Goal: Information Seeking & Learning: Check status

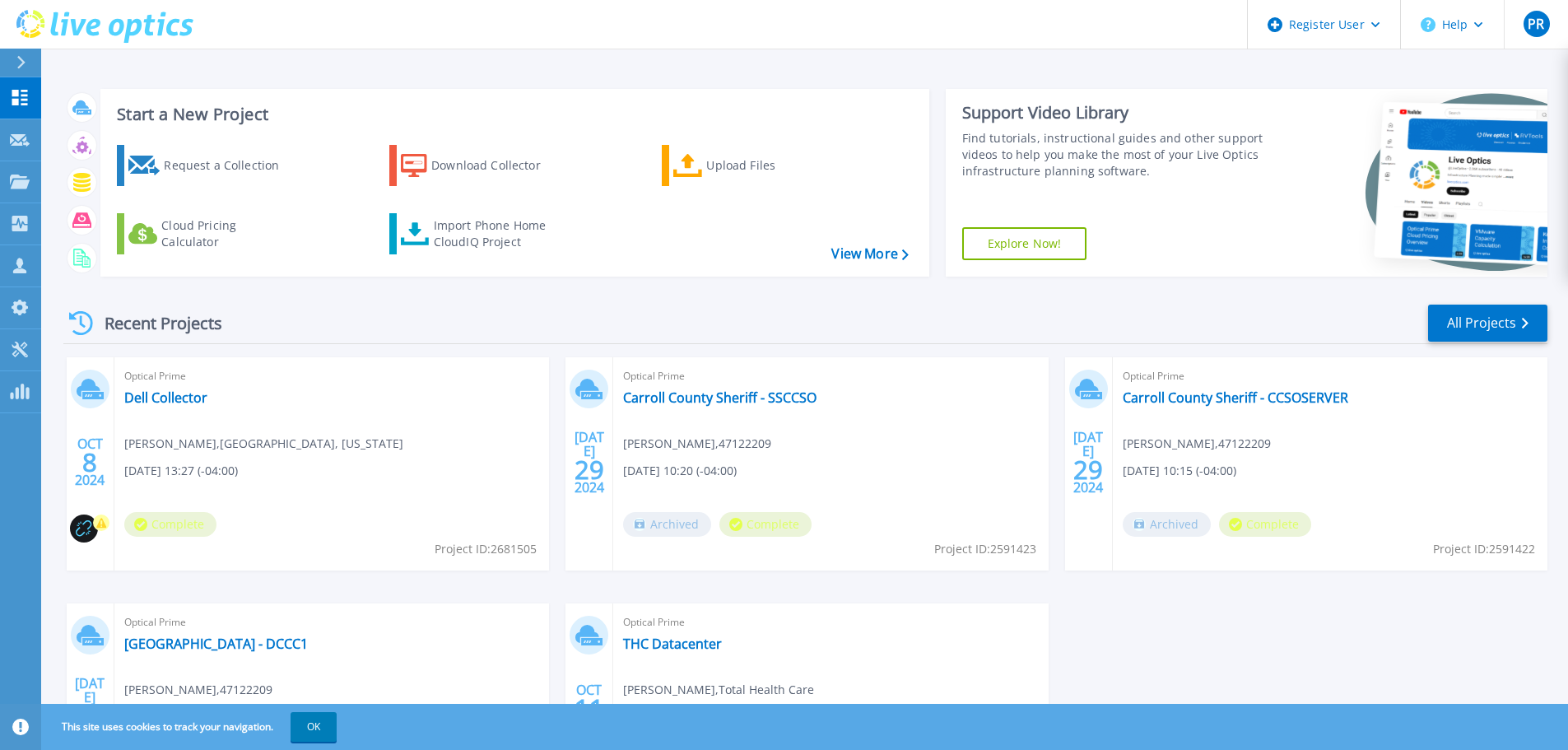
click at [11, 54] on button at bounding box center [20, 62] width 41 height 29
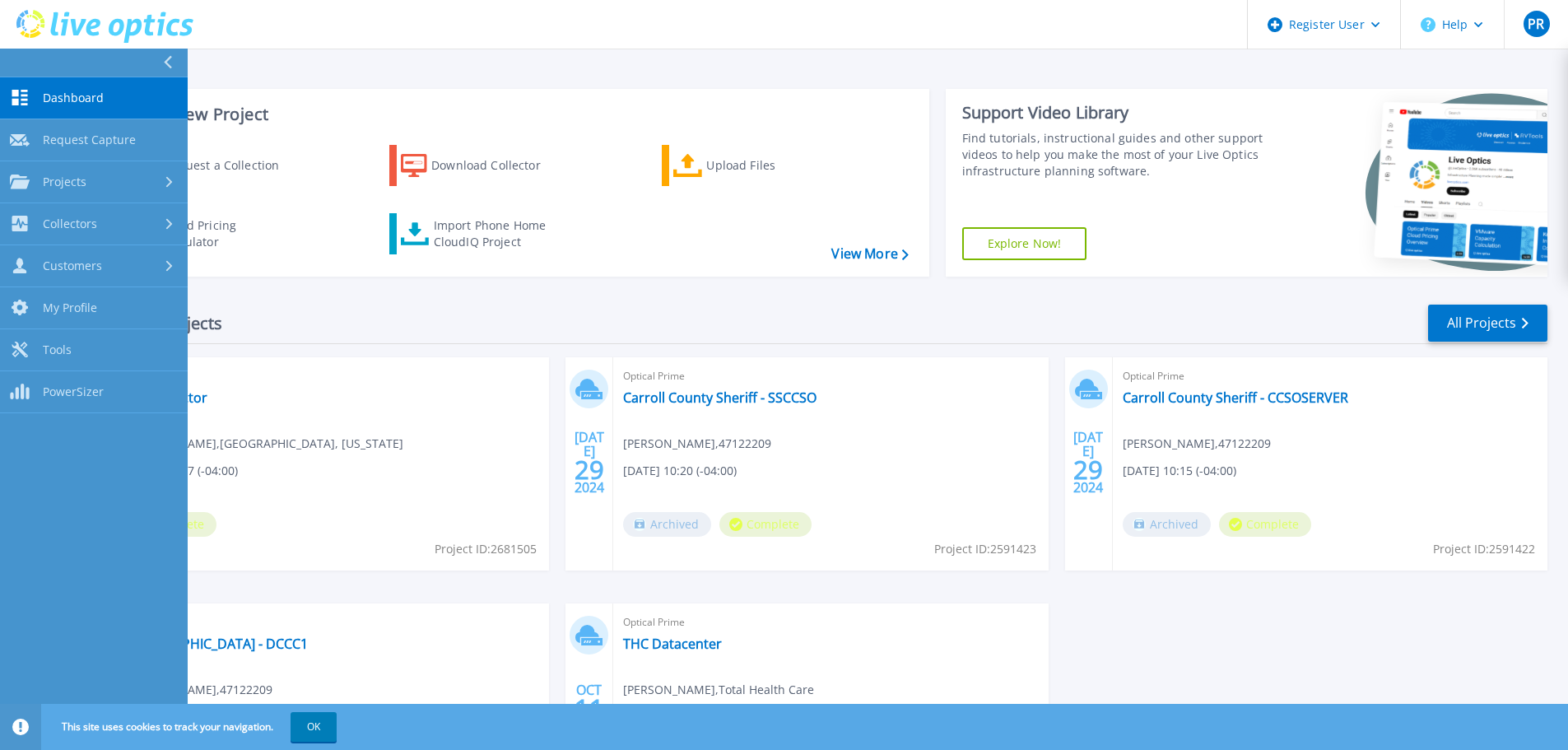
click at [312, 88] on div "Start a New Project Request a Collection Download Collector Upload Files Cloud …" at bounding box center [805, 182] width 1484 height 214
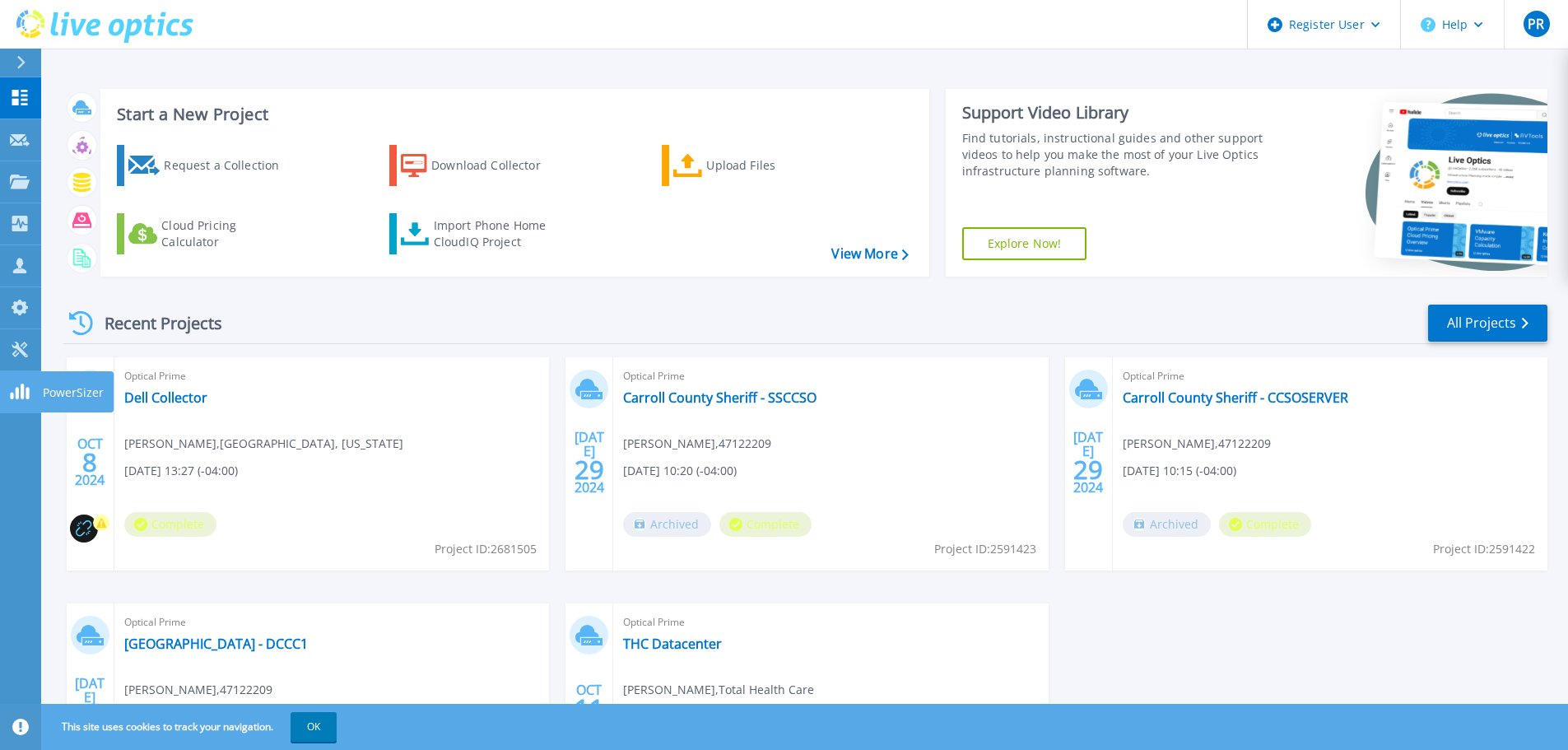
click at [25, 396] on icon at bounding box center [19, 392] width 20 height 16
click at [11, 61] on button at bounding box center [20, 62] width 41 height 29
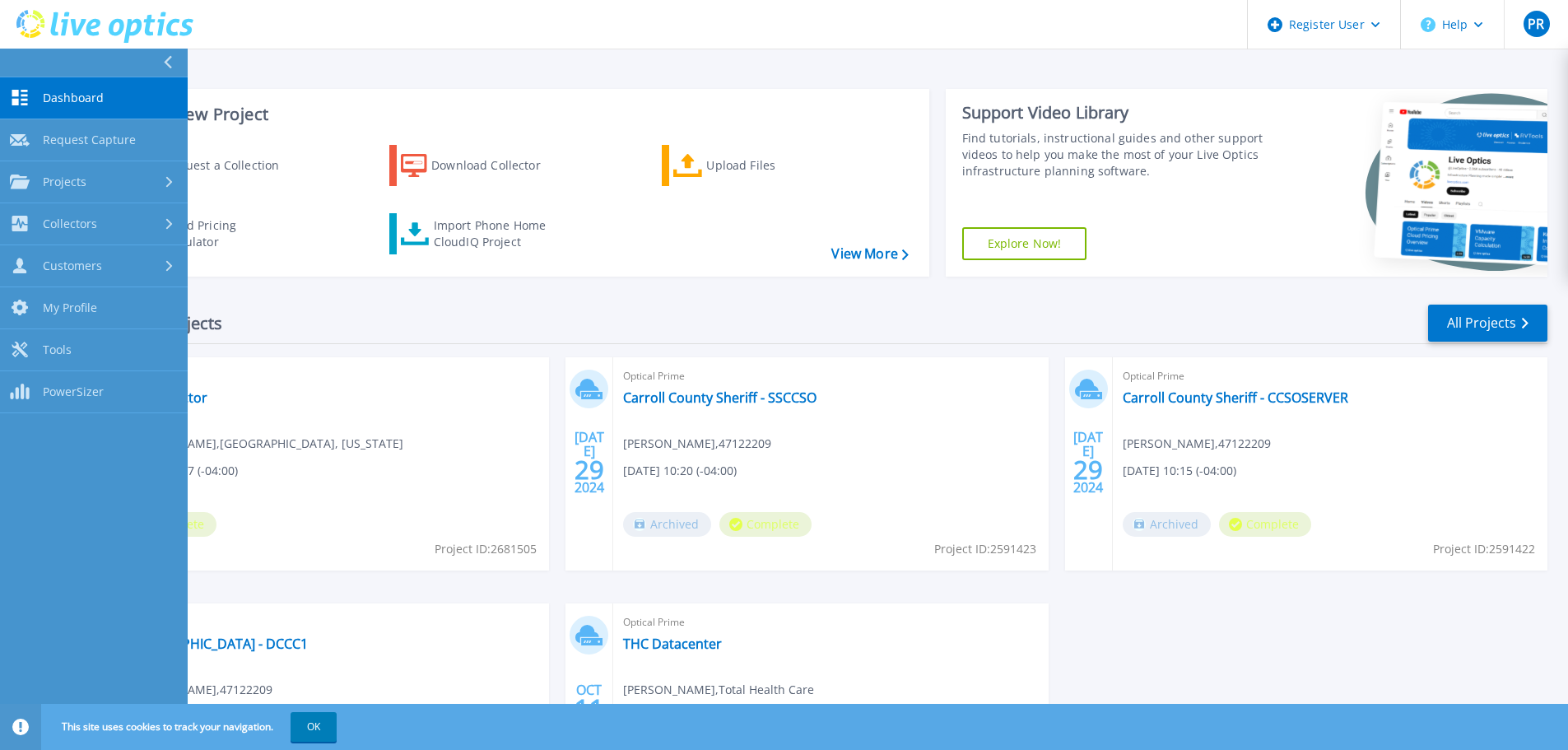
click at [80, 103] on span "Dashboard" at bounding box center [74, 97] width 61 height 15
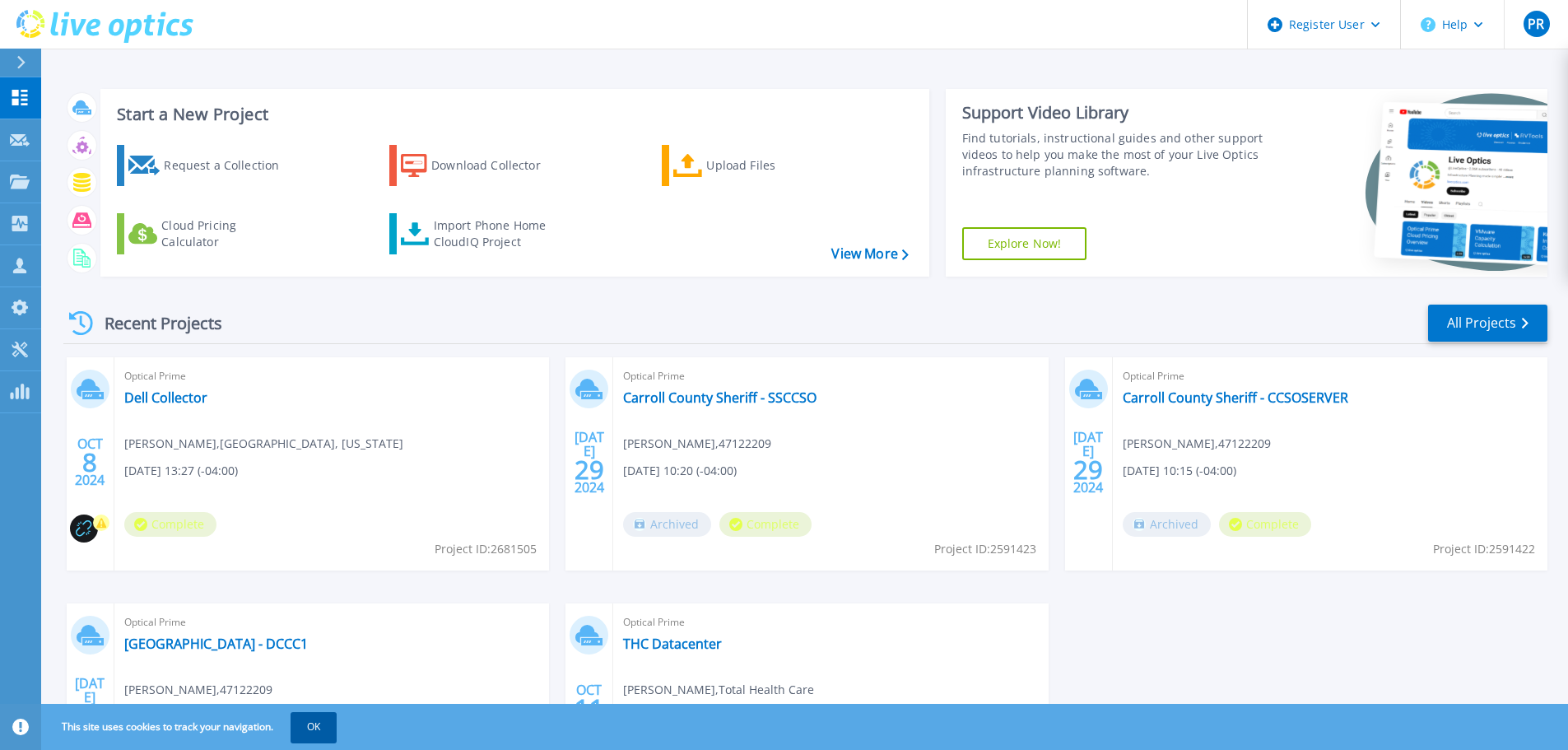
click at [316, 725] on button "OK" at bounding box center [314, 727] width 46 height 30
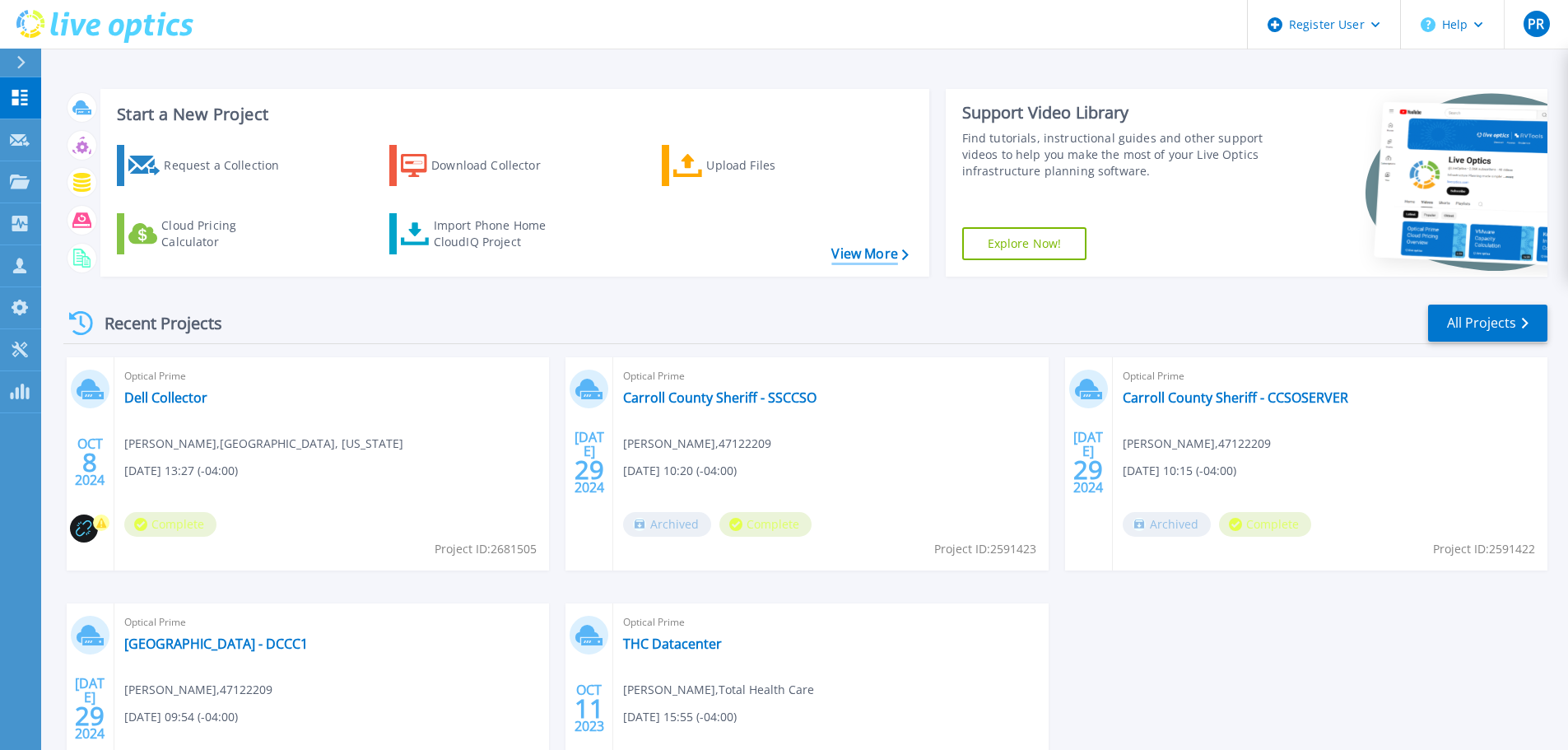
click at [881, 250] on link "View More" at bounding box center [869, 254] width 76 height 16
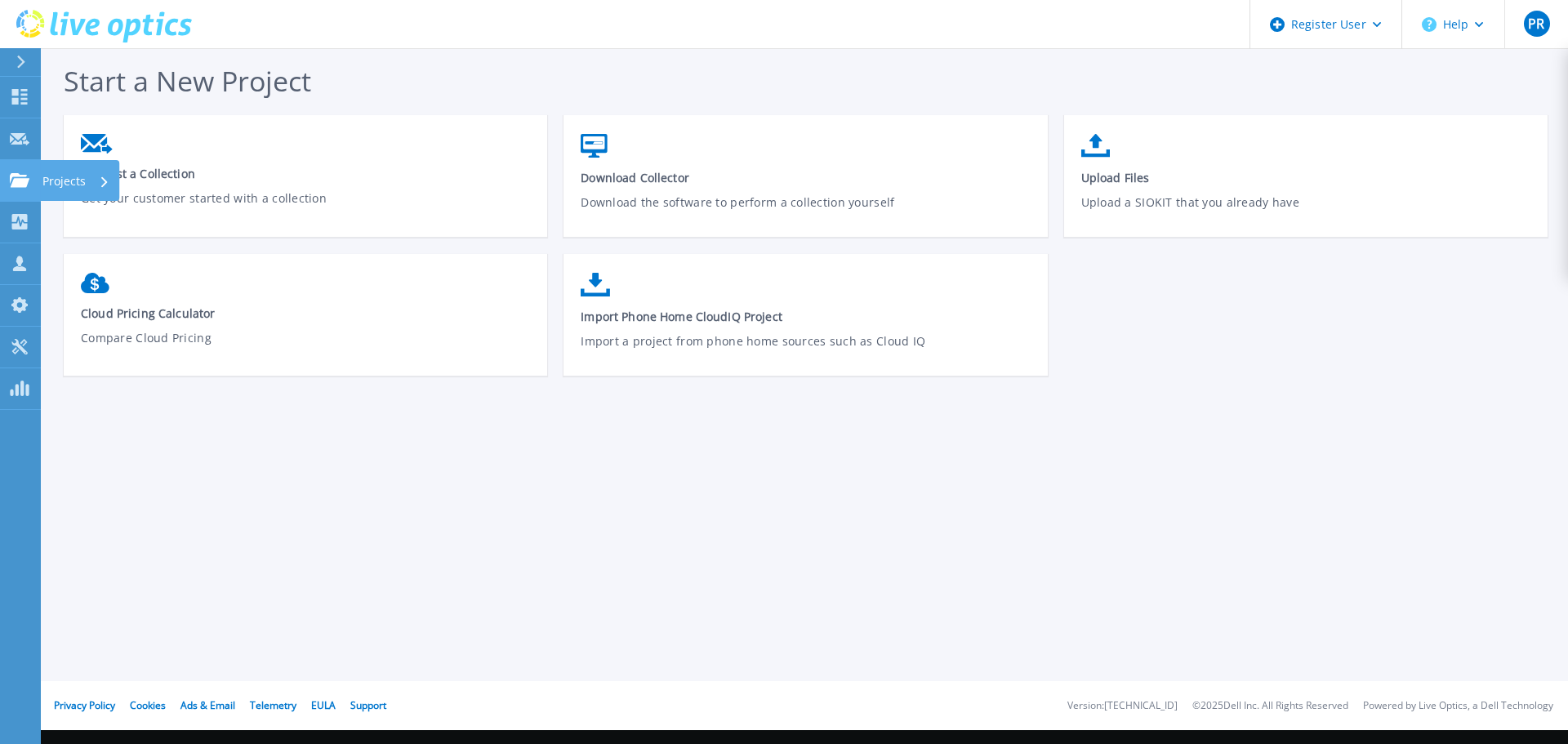
click at [20, 177] on icon at bounding box center [19, 180] width 20 height 14
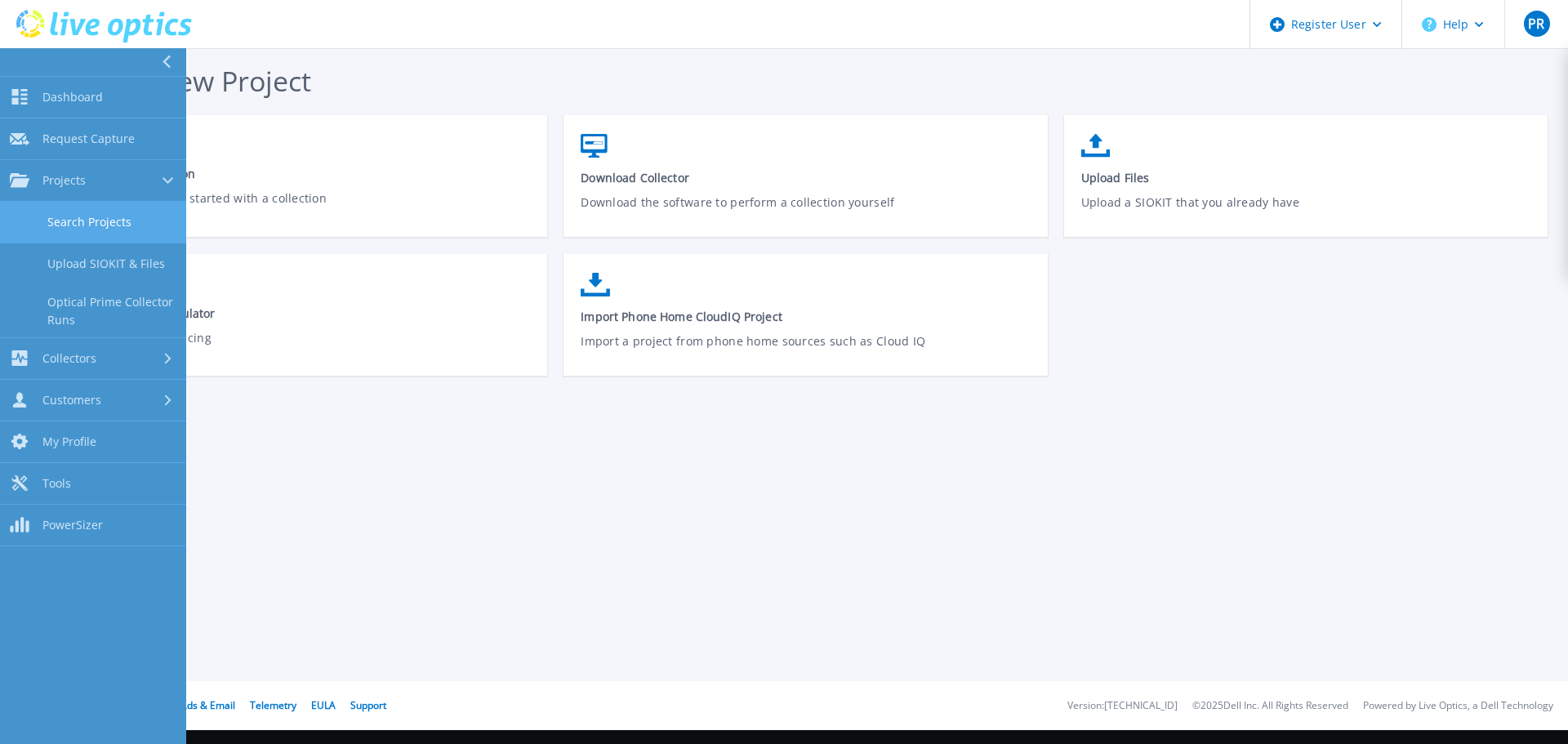
click at [74, 216] on link "Search Projects" at bounding box center [93, 223] width 186 height 42
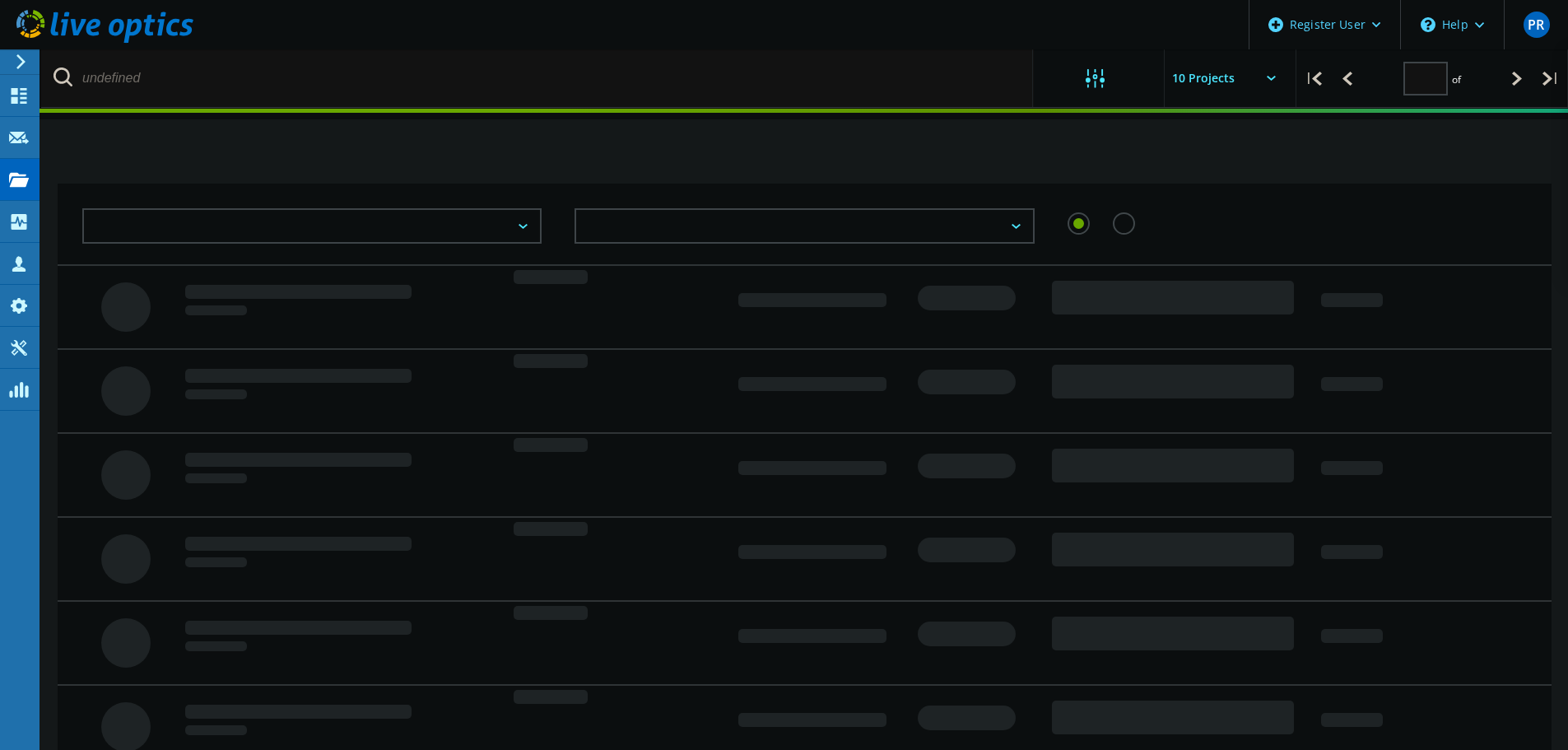
type input "1"
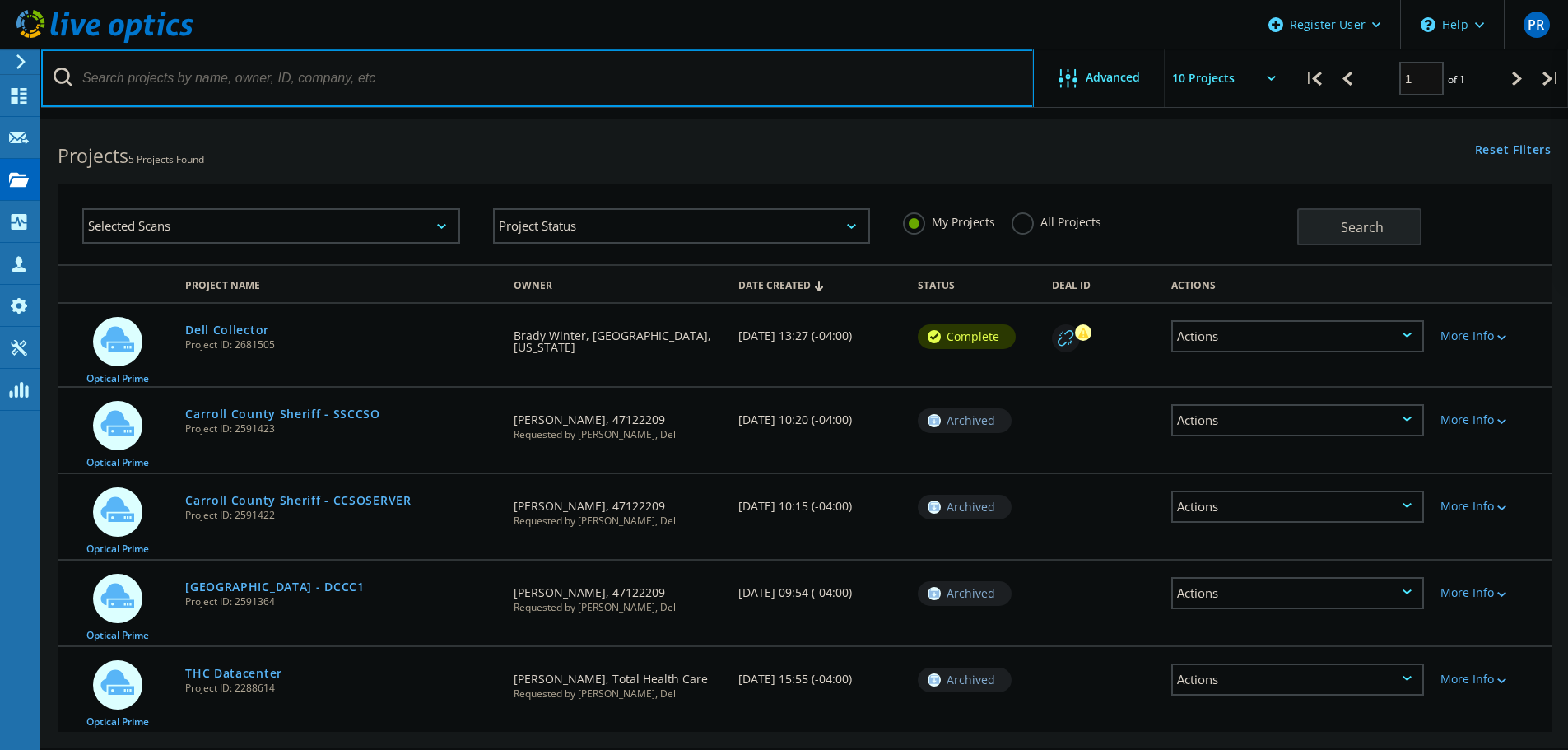
click at [644, 93] on input "text" at bounding box center [537, 78] width 992 height 58
paste input "VxRail Storage24HRUseMe"
type input "VxRail Storage24HRUseMe"
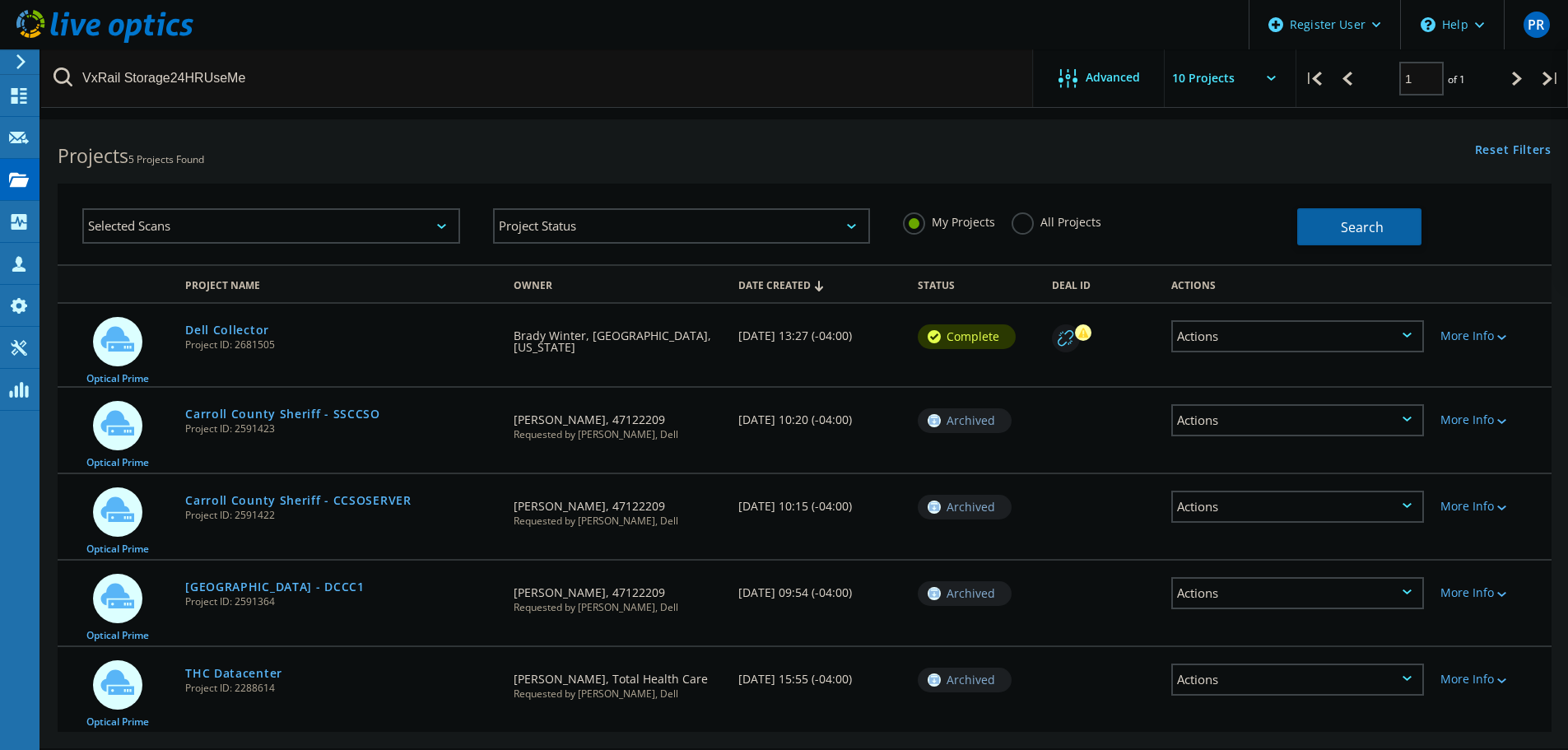
click at [1356, 225] on span "Search" at bounding box center [1362, 227] width 43 height 18
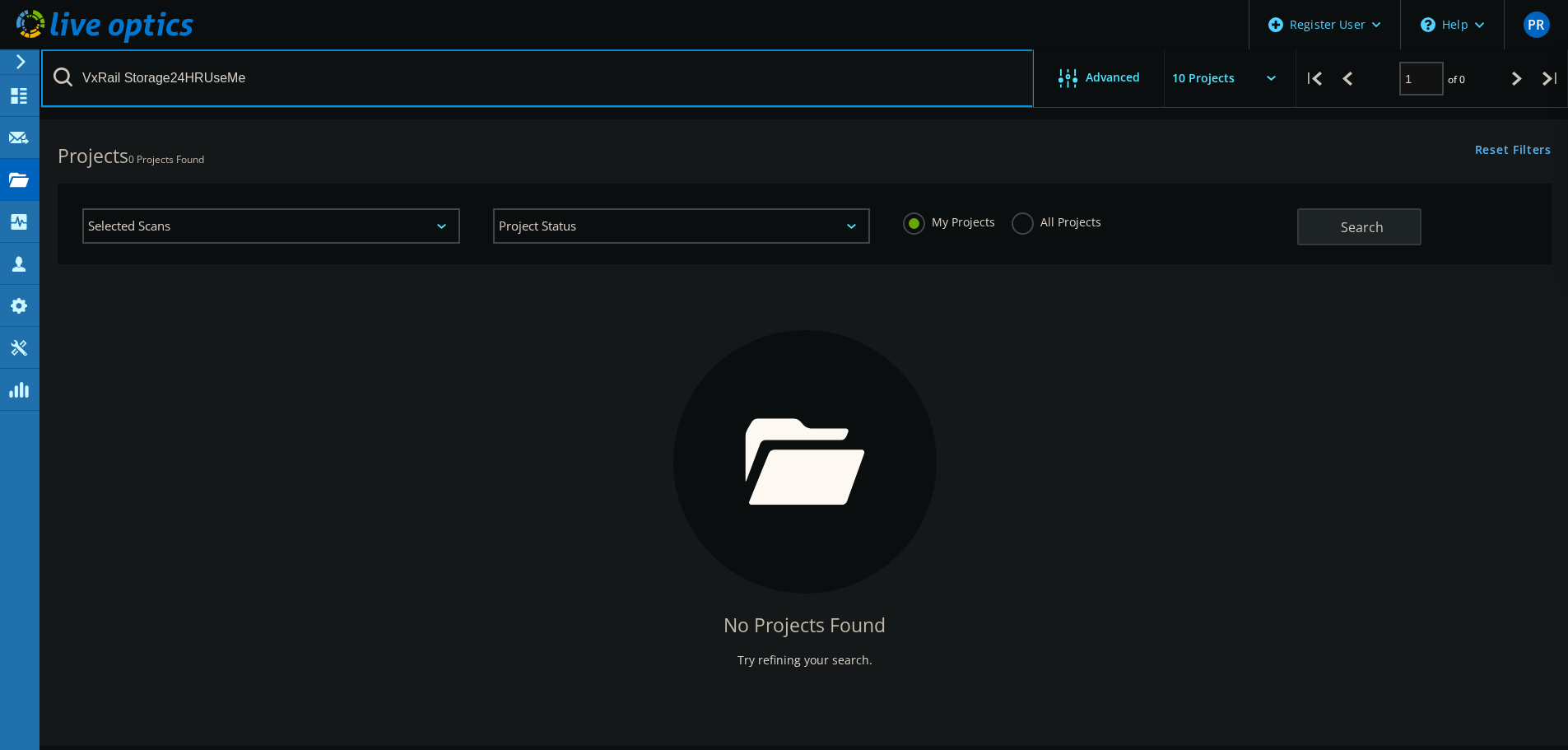
click at [541, 99] on input "VxRail Storage24HRUseMe" at bounding box center [537, 78] width 992 height 58
click at [542, 97] on input "VxRail Storage24HRUseMe" at bounding box center [537, 78] width 992 height 58
click at [909, 65] on input "text" at bounding box center [537, 78] width 992 height 58
click at [454, 88] on input "text" at bounding box center [537, 78] width 992 height 58
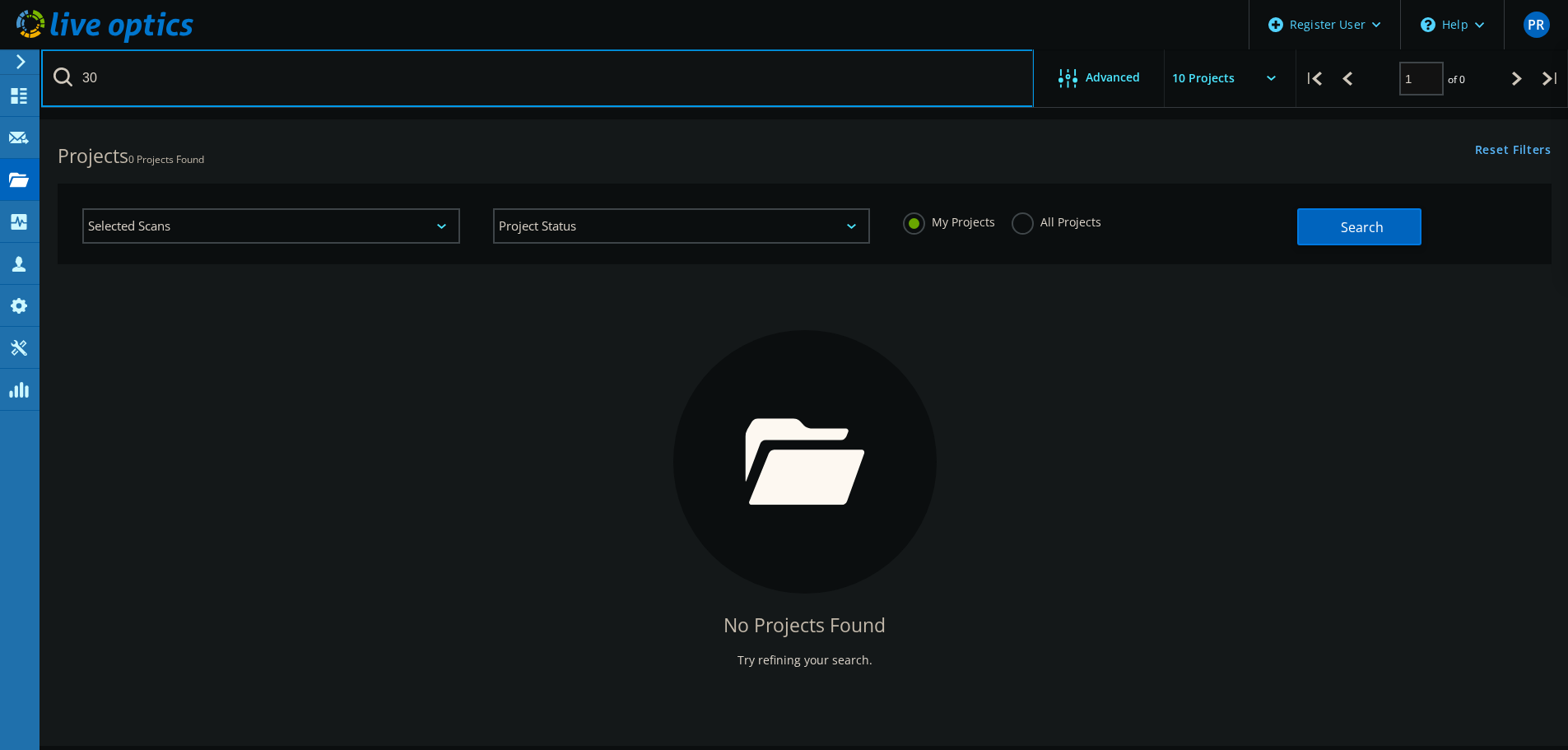
type input "3"
type input "3032644"
click at [454, 88] on input "3032644" at bounding box center [537, 78] width 992 height 58
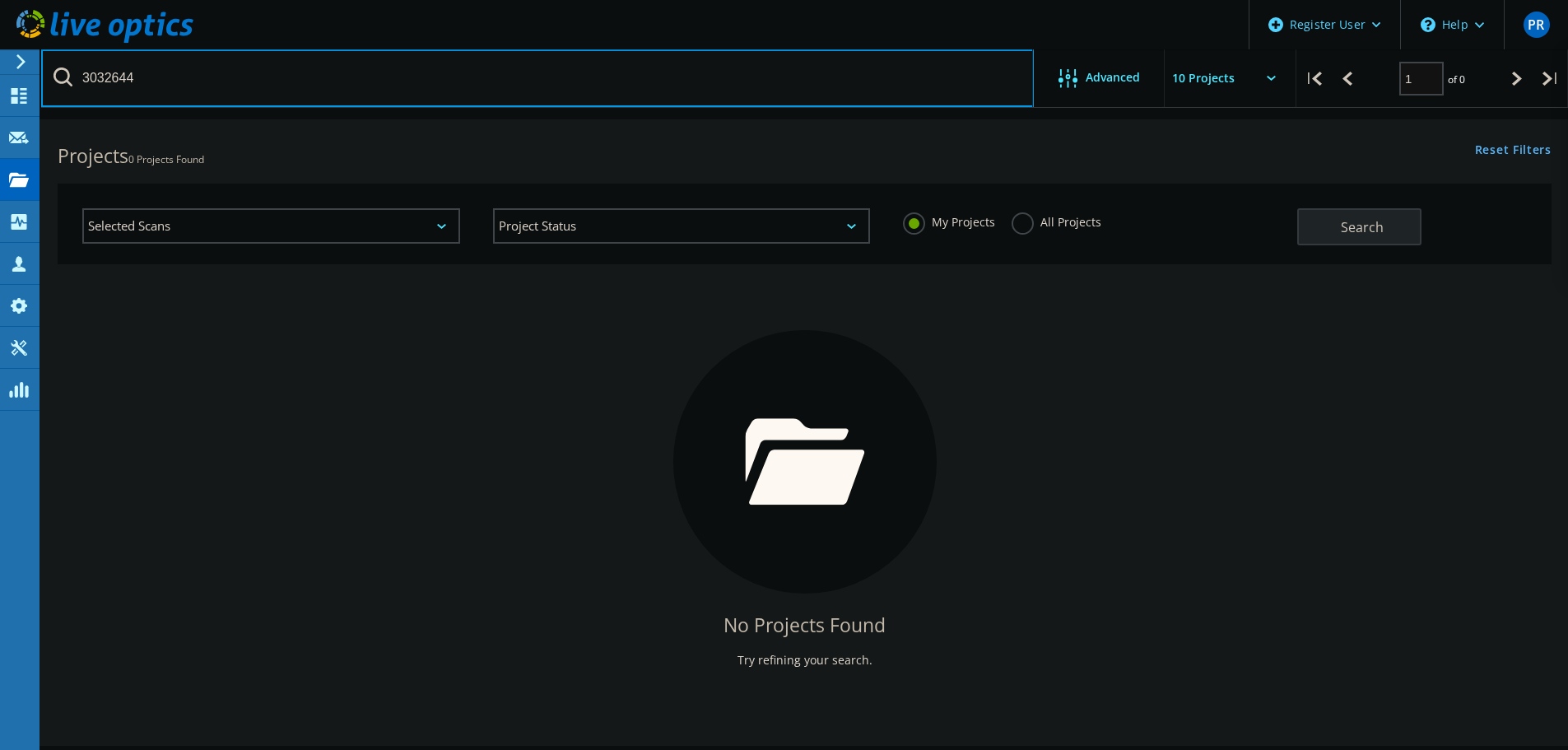
click at [454, 88] on input "3032644" at bounding box center [537, 78] width 992 height 58
type input "0"
click at [510, 103] on input "text" at bounding box center [537, 78] width 992 height 58
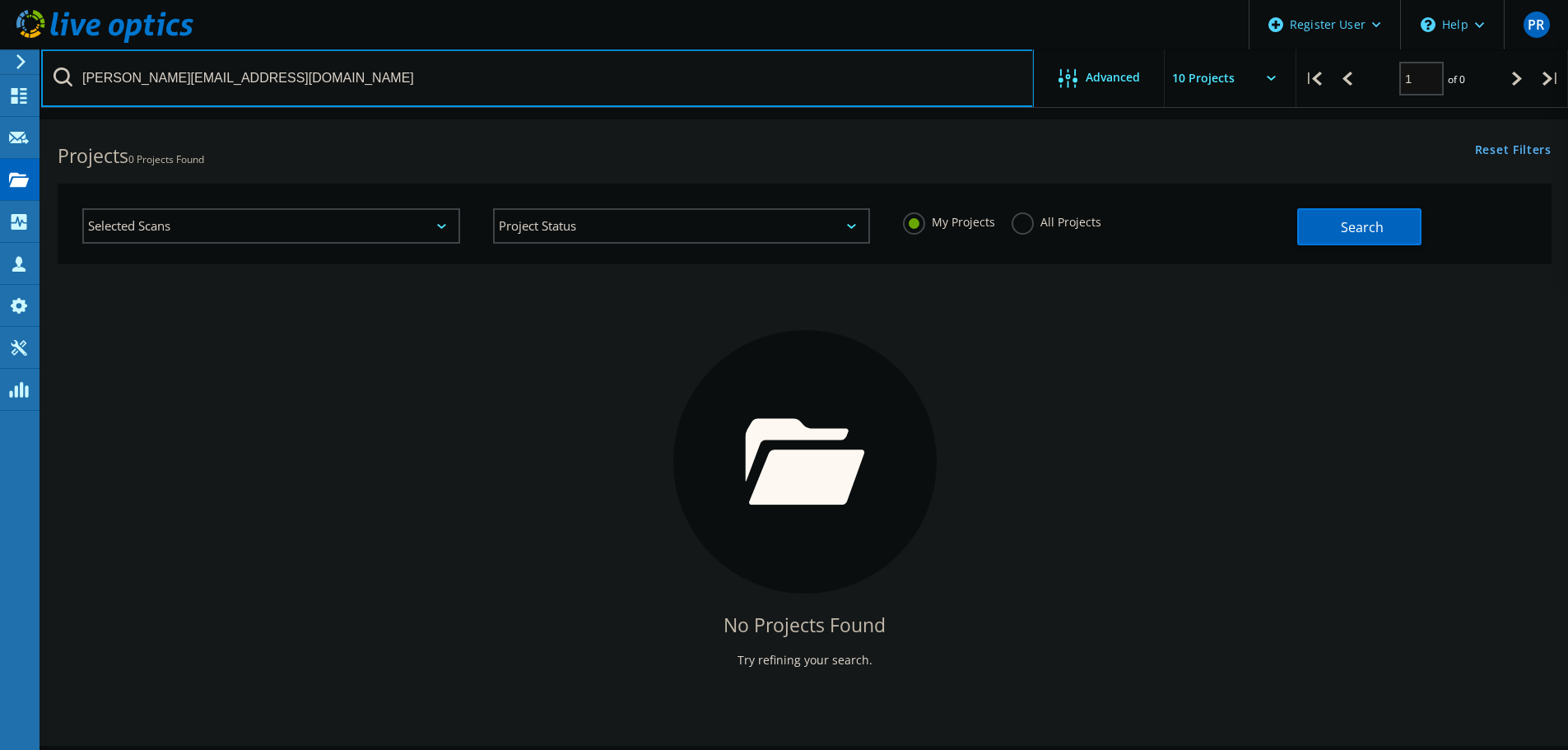
type input "[PERSON_NAME][EMAIL_ADDRESS][DOMAIN_NAME]"
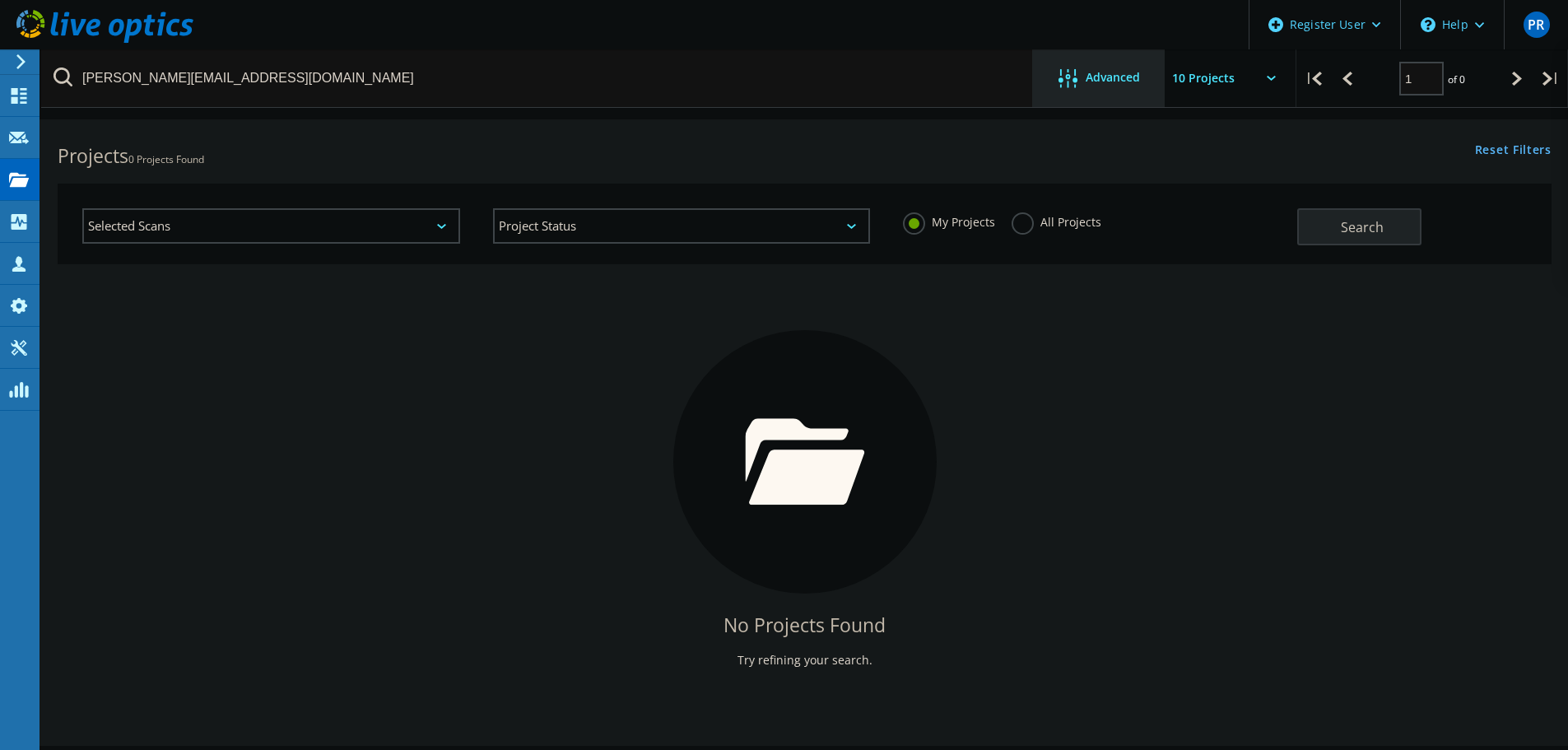
click at [1073, 73] on icon at bounding box center [1068, 79] width 19 height 19
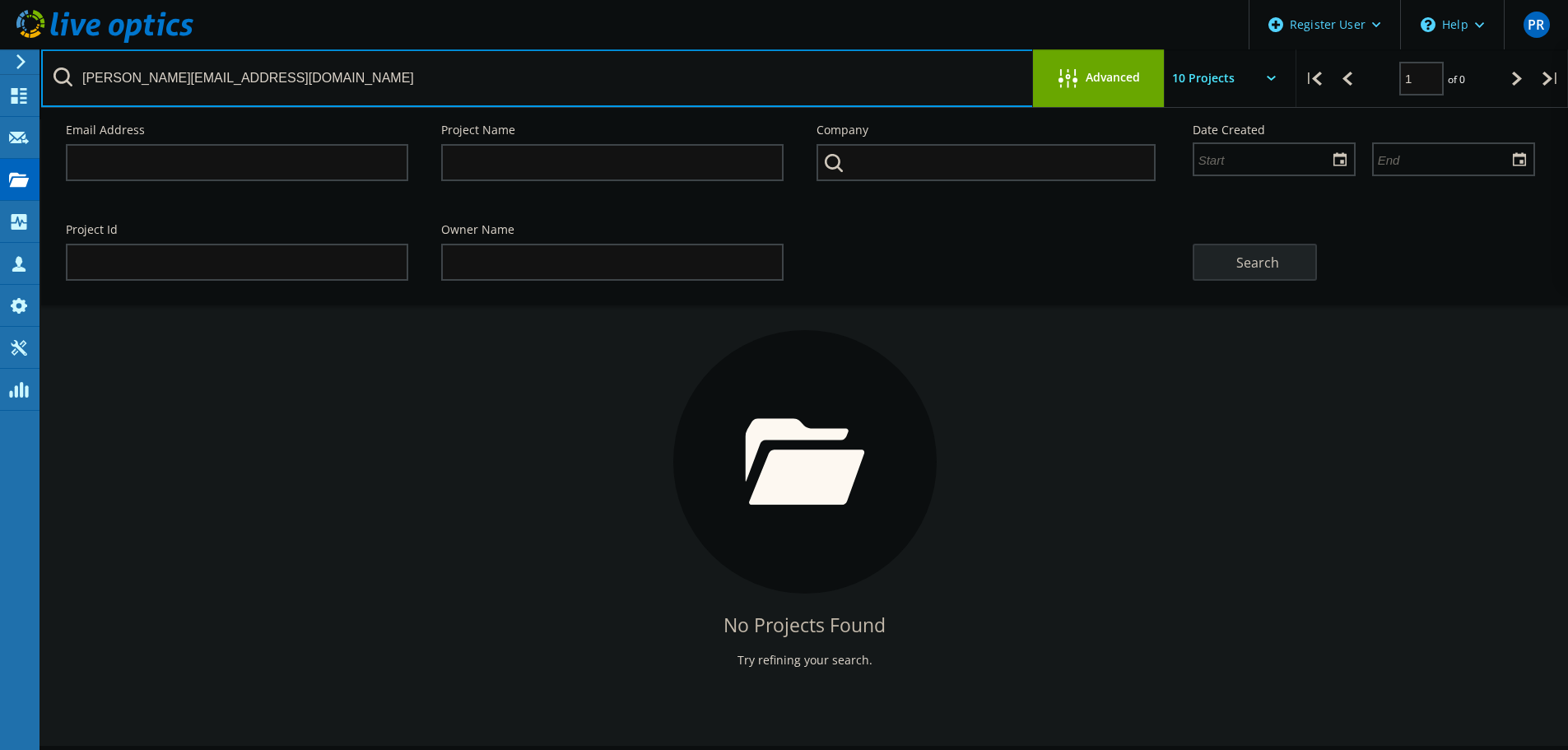
click at [344, 76] on input "[PERSON_NAME][EMAIL_ADDRESS][DOMAIN_NAME]" at bounding box center [537, 78] width 992 height 58
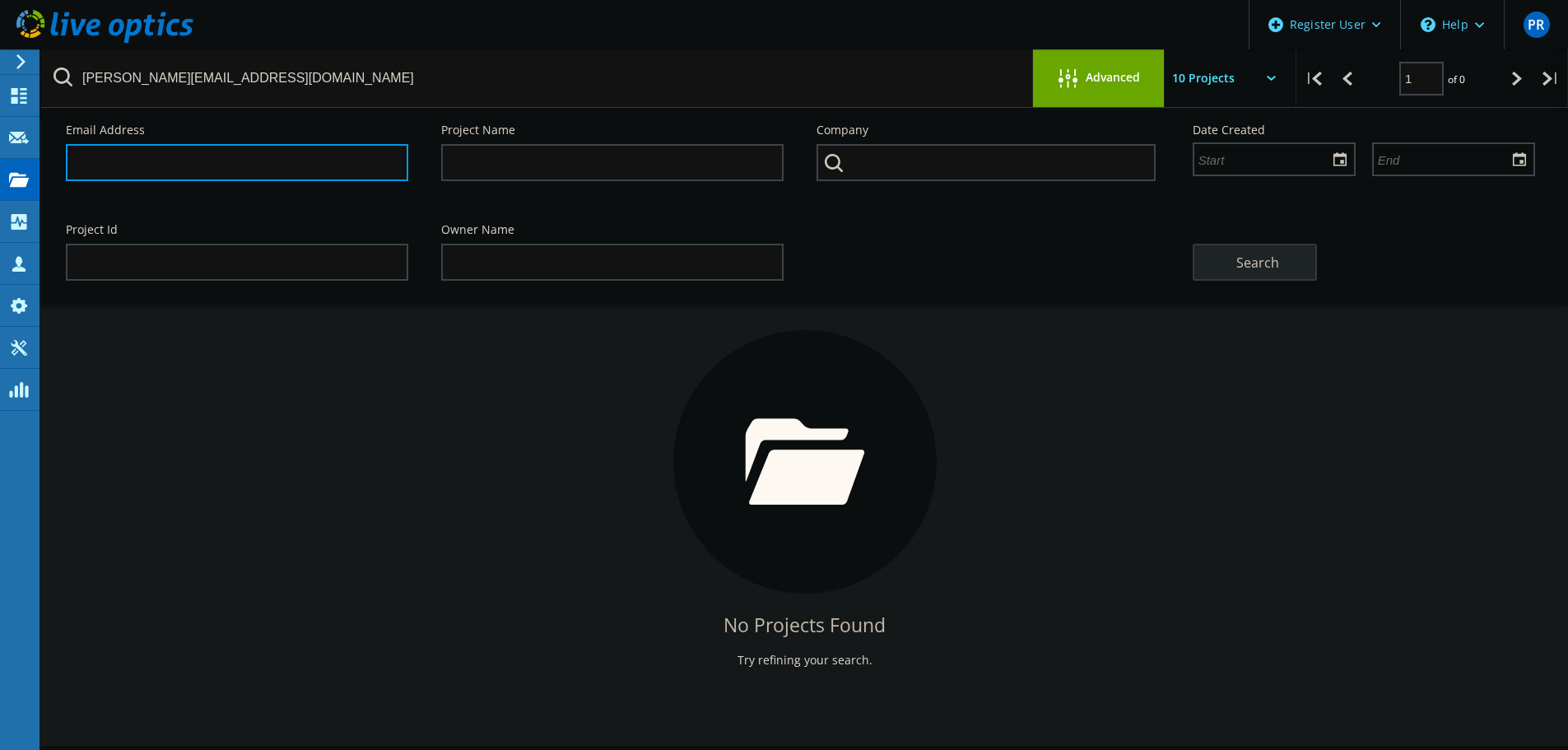
click at [242, 154] on input "text" at bounding box center [237, 162] width 343 height 37
paste input "[PERSON_NAME][EMAIL_ADDRESS][DOMAIN_NAME]"
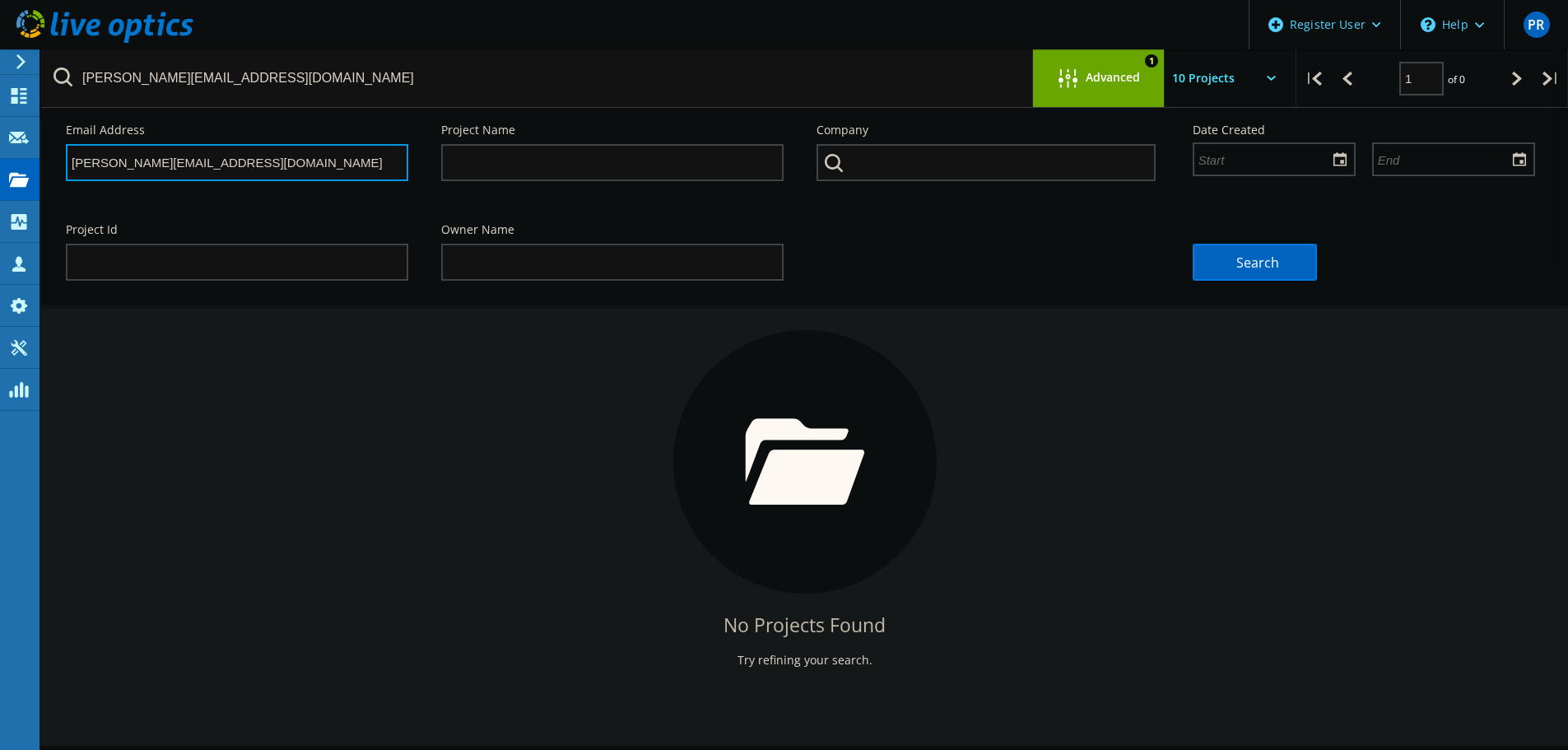
type input "[PERSON_NAME][EMAIL_ADDRESS][DOMAIN_NAME]"
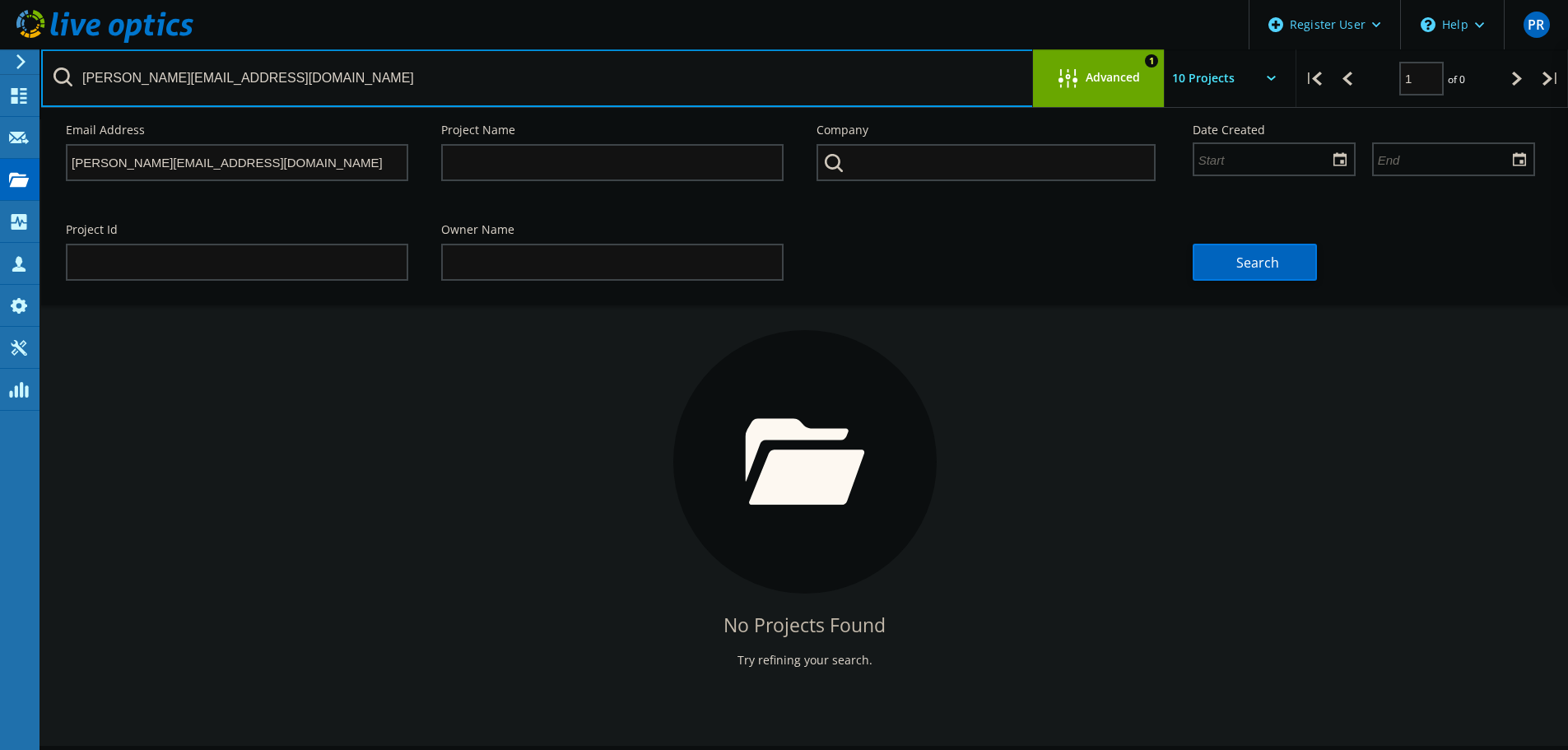
click at [237, 91] on input "[PERSON_NAME][EMAIL_ADDRESS][DOMAIN_NAME]" at bounding box center [537, 78] width 992 height 58
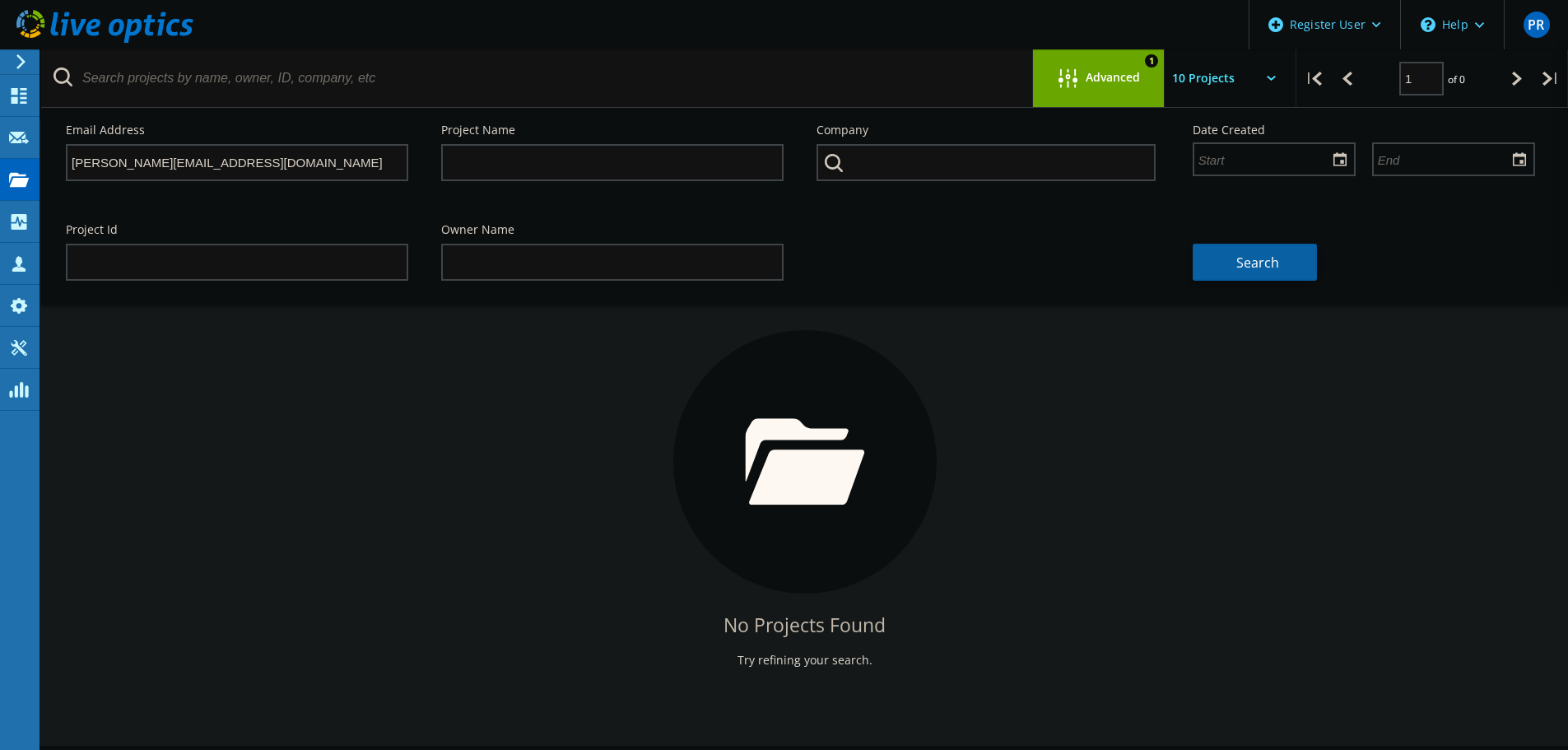
click at [1230, 257] on button "Search" at bounding box center [1254, 262] width 124 height 37
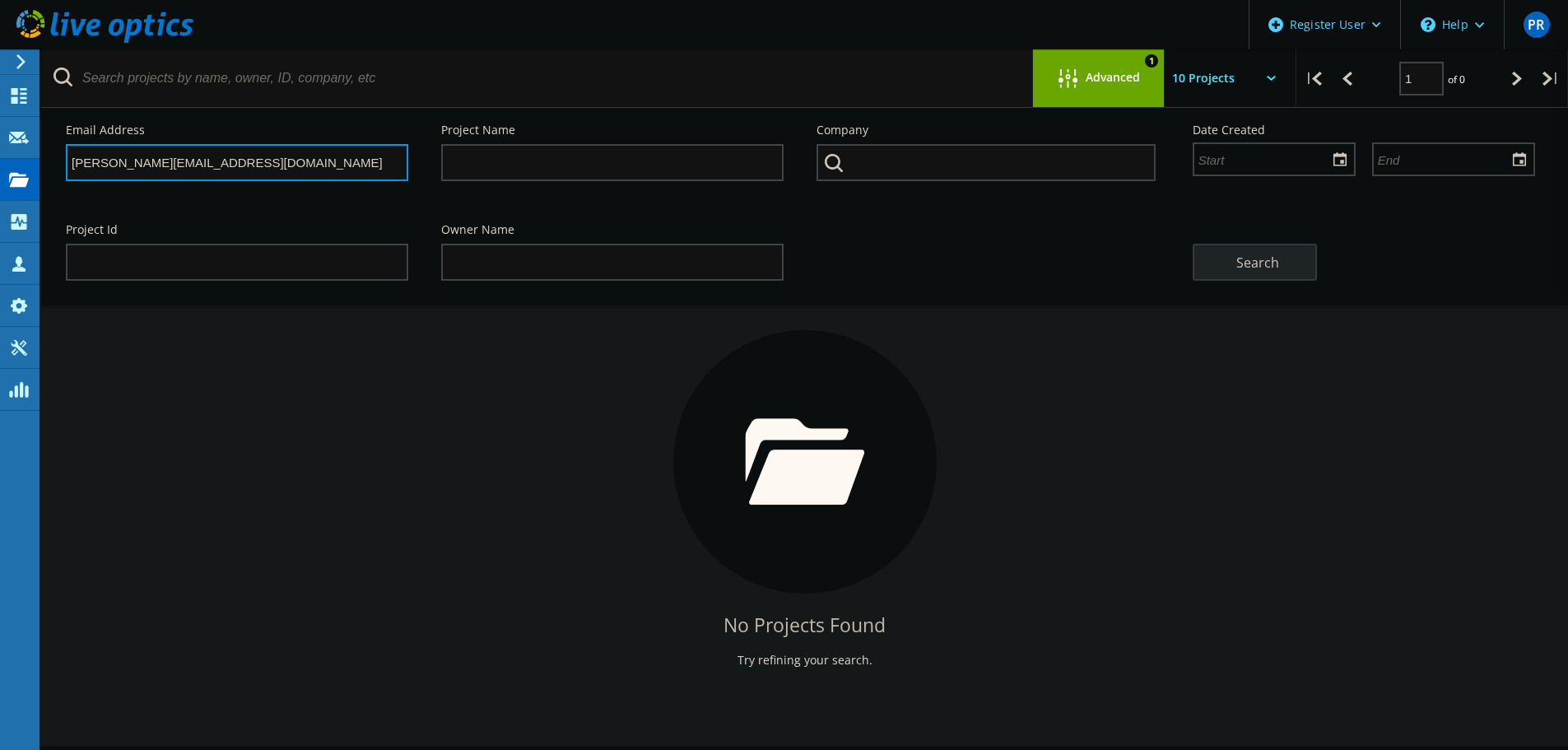
click at [288, 173] on input "[PERSON_NAME][EMAIL_ADDRESS][DOMAIN_NAME]" at bounding box center [237, 162] width 343 height 37
click at [321, 156] on input "[PERSON_NAME][EMAIL_ADDRESS][DOMAIN_NAME]" at bounding box center [237, 162] width 343 height 37
click at [320, 156] on input "[PERSON_NAME][EMAIL_ADDRESS][DOMAIN_NAME]" at bounding box center [237, 162] width 343 height 37
click at [316, 159] on input "[PERSON_NAME][EMAIL_ADDRESS][DOMAIN_NAME]" at bounding box center [237, 162] width 343 height 37
click at [313, 159] on input "[PERSON_NAME][EMAIL_ADDRESS][DOMAIN_NAME]" at bounding box center [237, 162] width 343 height 37
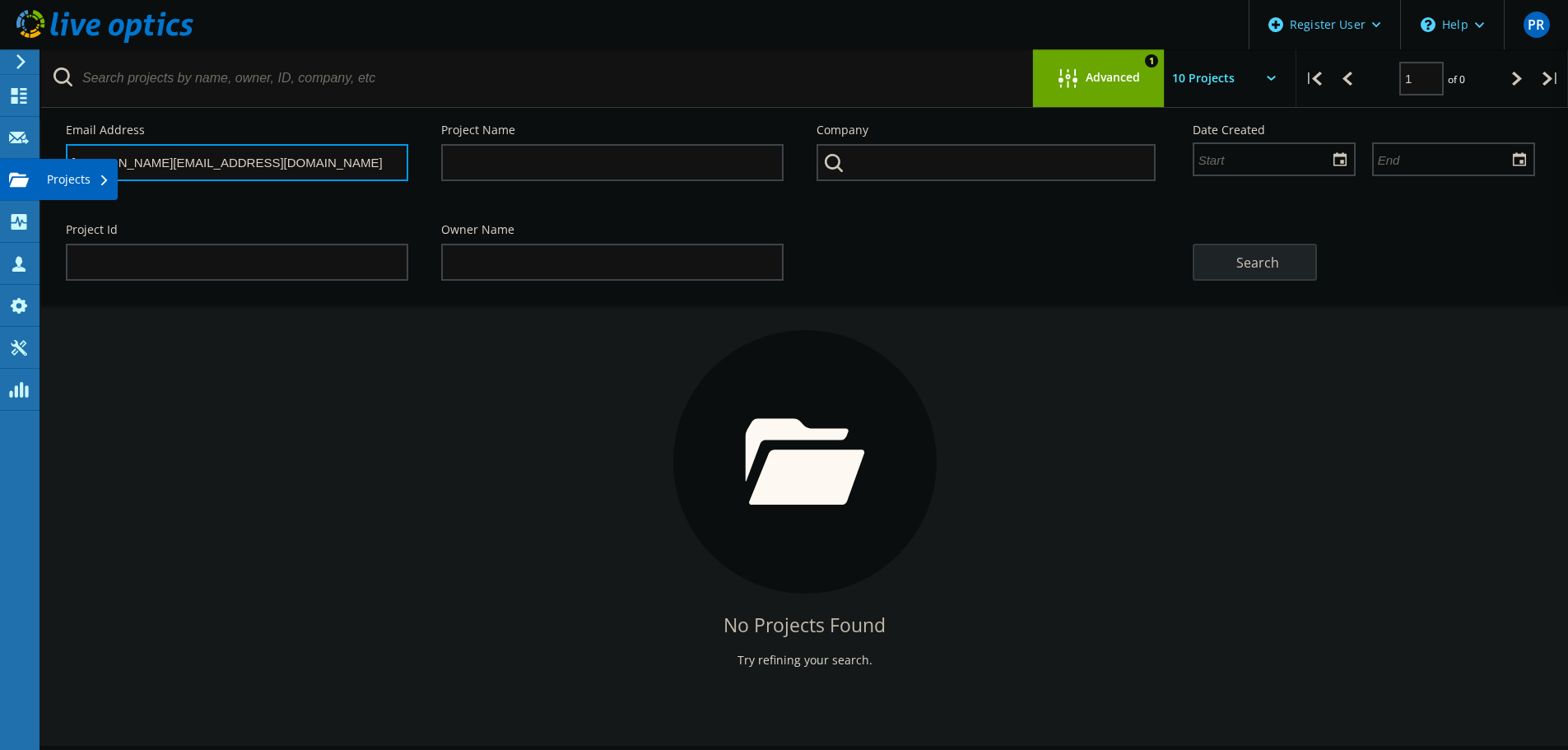
drag, startPoint x: 313, startPoint y: 159, endPoint x: 22, endPoint y: 182, distance: 291.9
click at [22, 182] on div "Register User \n Help Explore Helpful Articles Contact Support PR Dell User Pay…" at bounding box center [784, 456] width 1568 height 676
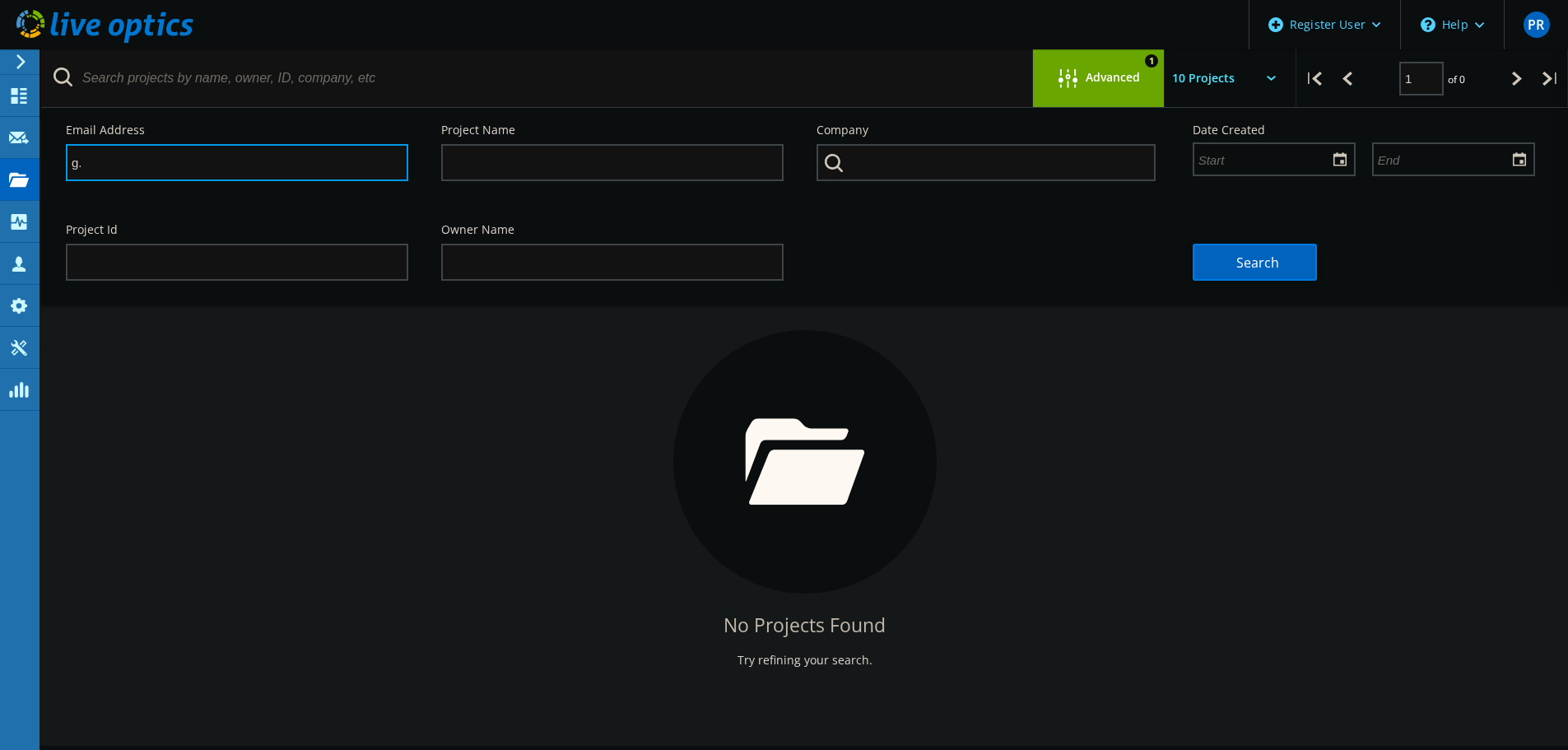
type input "g"
drag, startPoint x: 431, startPoint y: 170, endPoint x: 469, endPoint y: 162, distance: 38.8
click at [439, 170] on div "Project Name" at bounding box center [612, 152] width 375 height 89
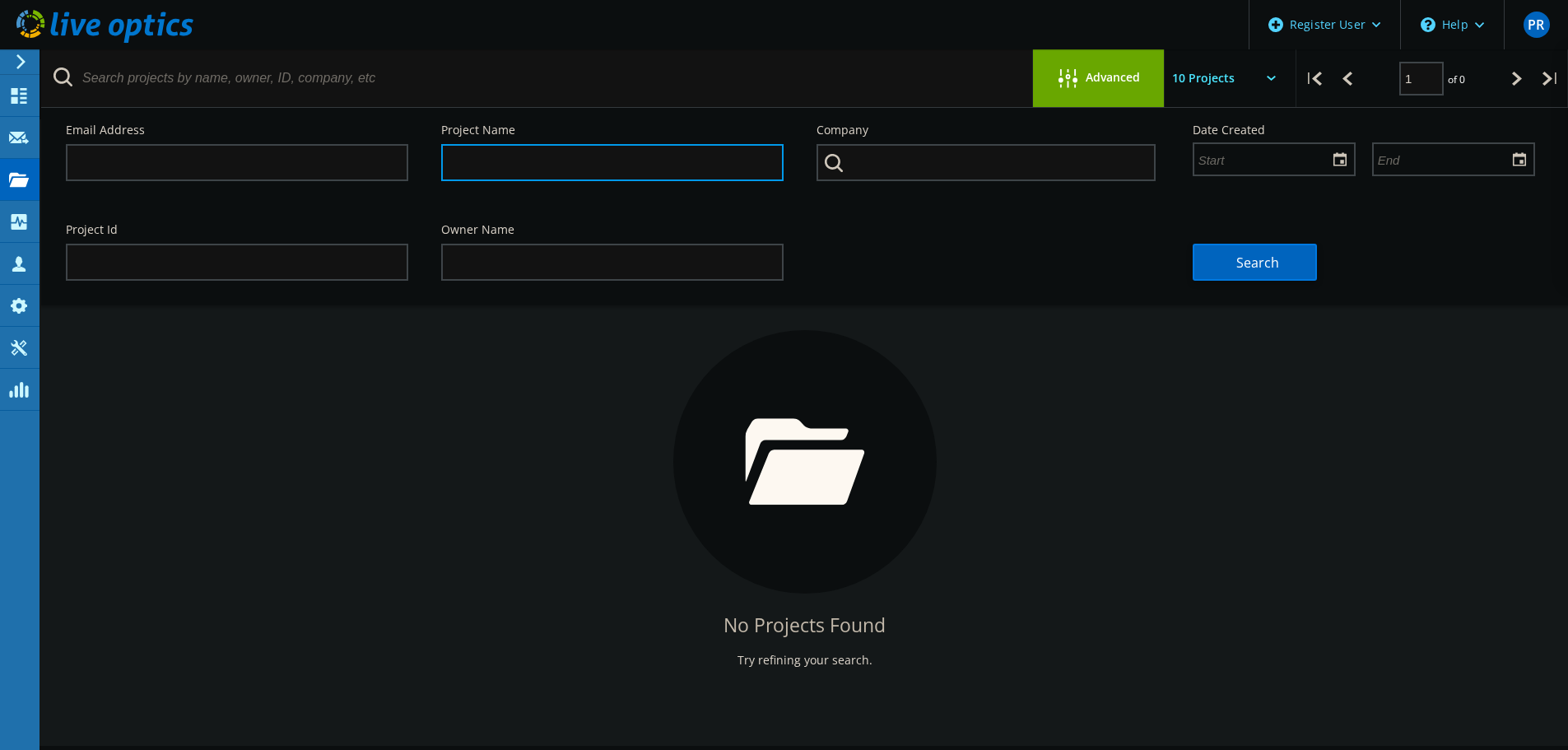
click at [469, 162] on input "text" at bounding box center [612, 162] width 343 height 37
paste input "VxRail Storage24HRUseMe"
type input "VxRail Storage24HRUseMe"
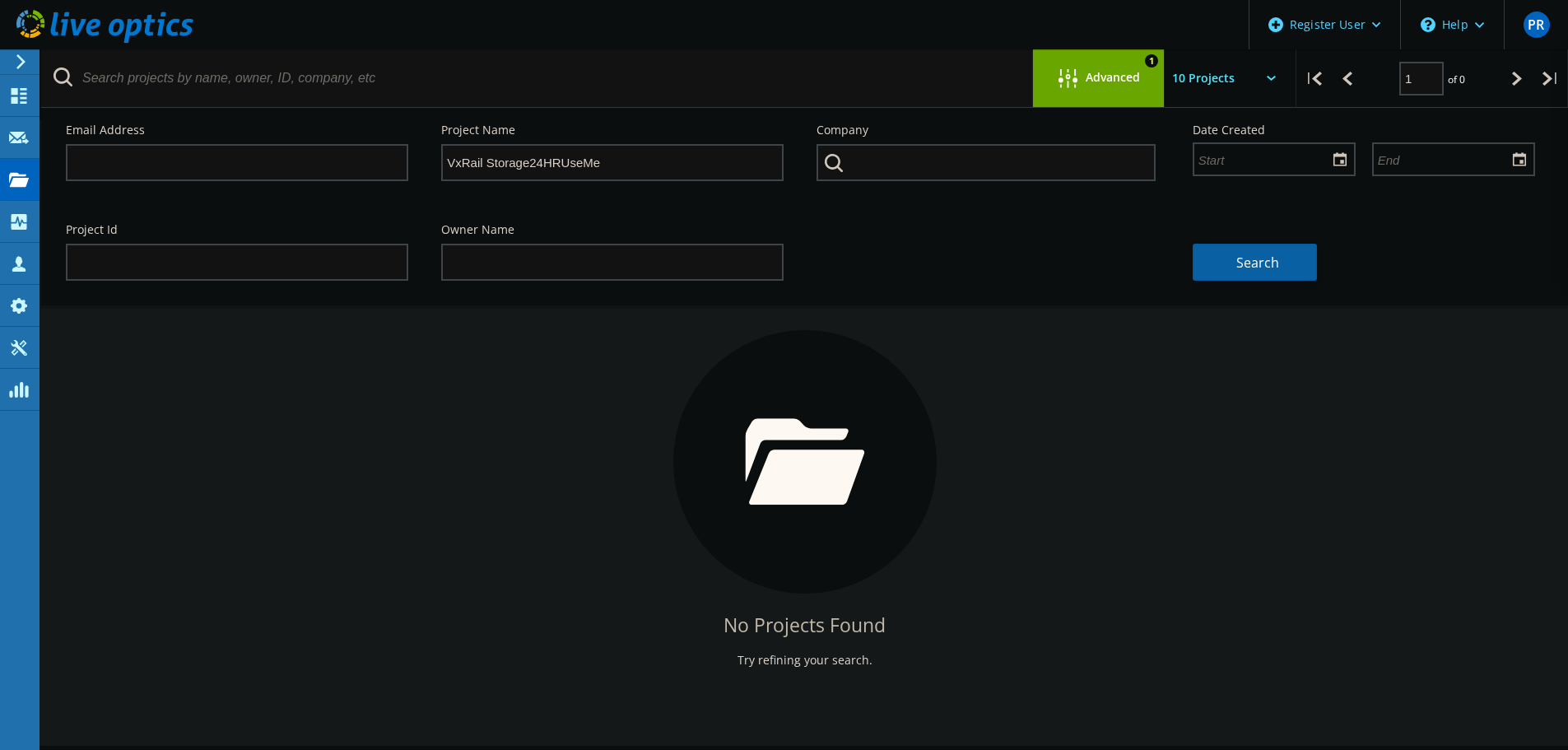
click at [1203, 264] on button "Search" at bounding box center [1254, 262] width 124 height 37
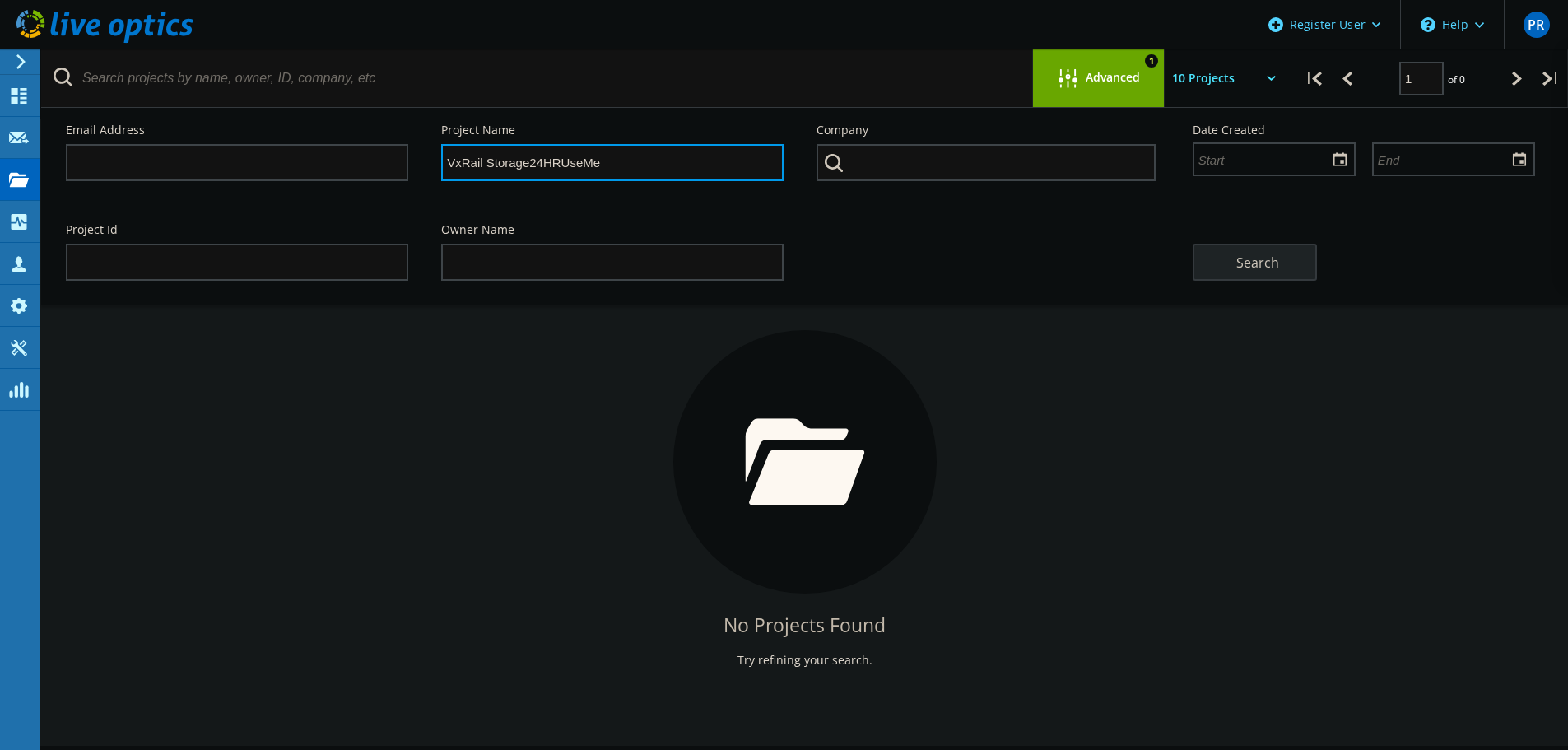
click at [724, 170] on input "VxRail Storage24HRUseMe" at bounding box center [612, 162] width 343 height 37
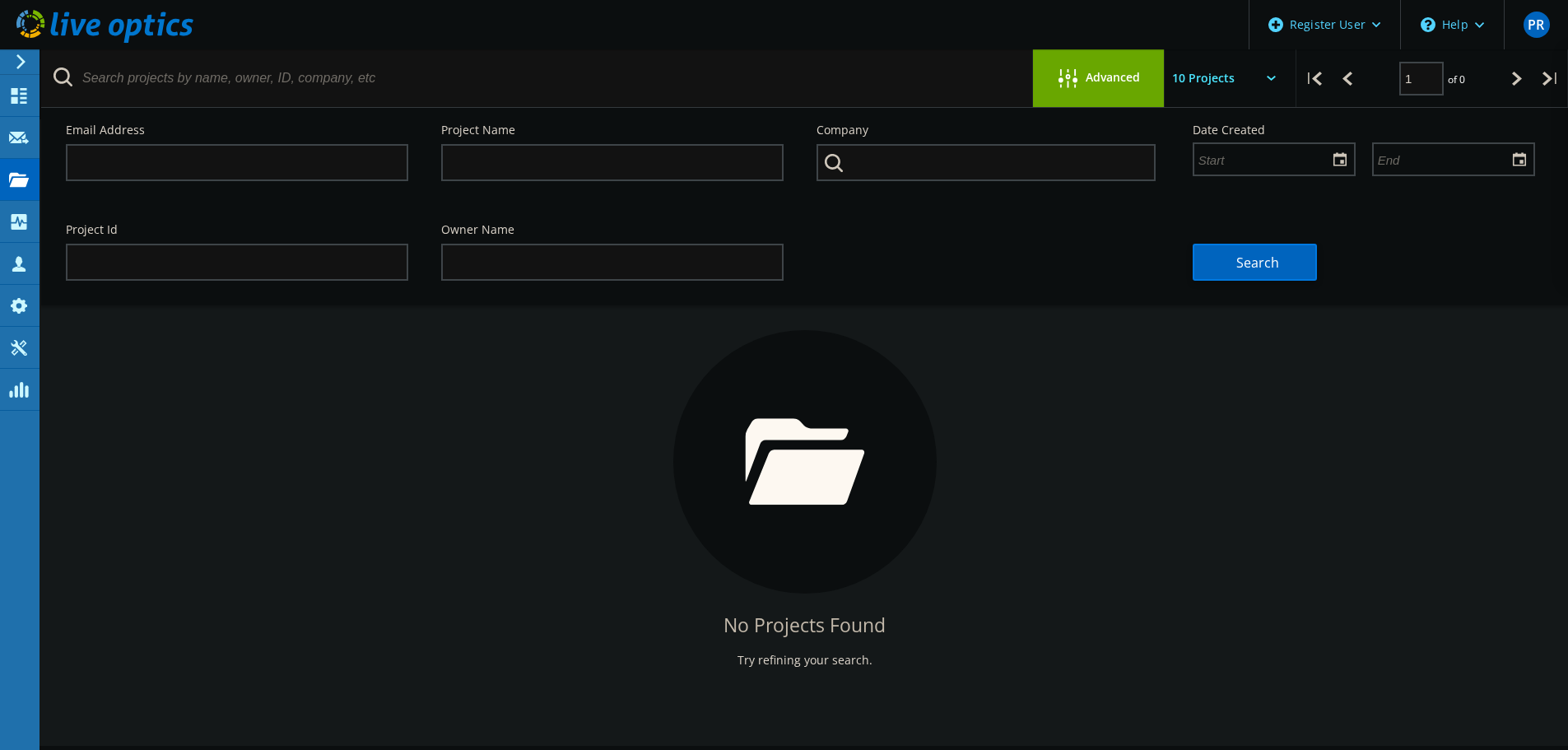
click at [83, 26] on icon at bounding box center [105, 26] width 177 height 34
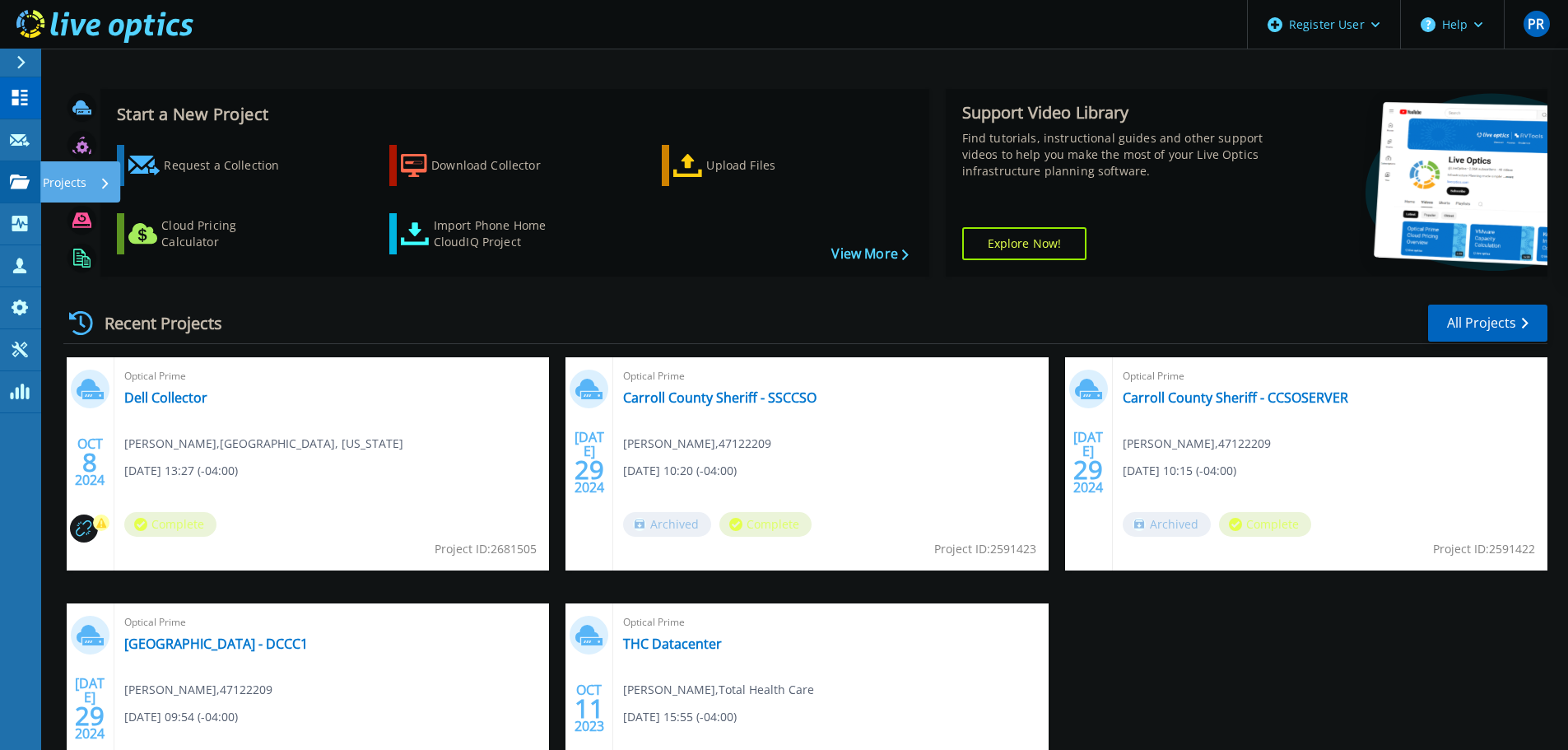
click at [46, 189] on p "Projects" at bounding box center [65, 182] width 44 height 43
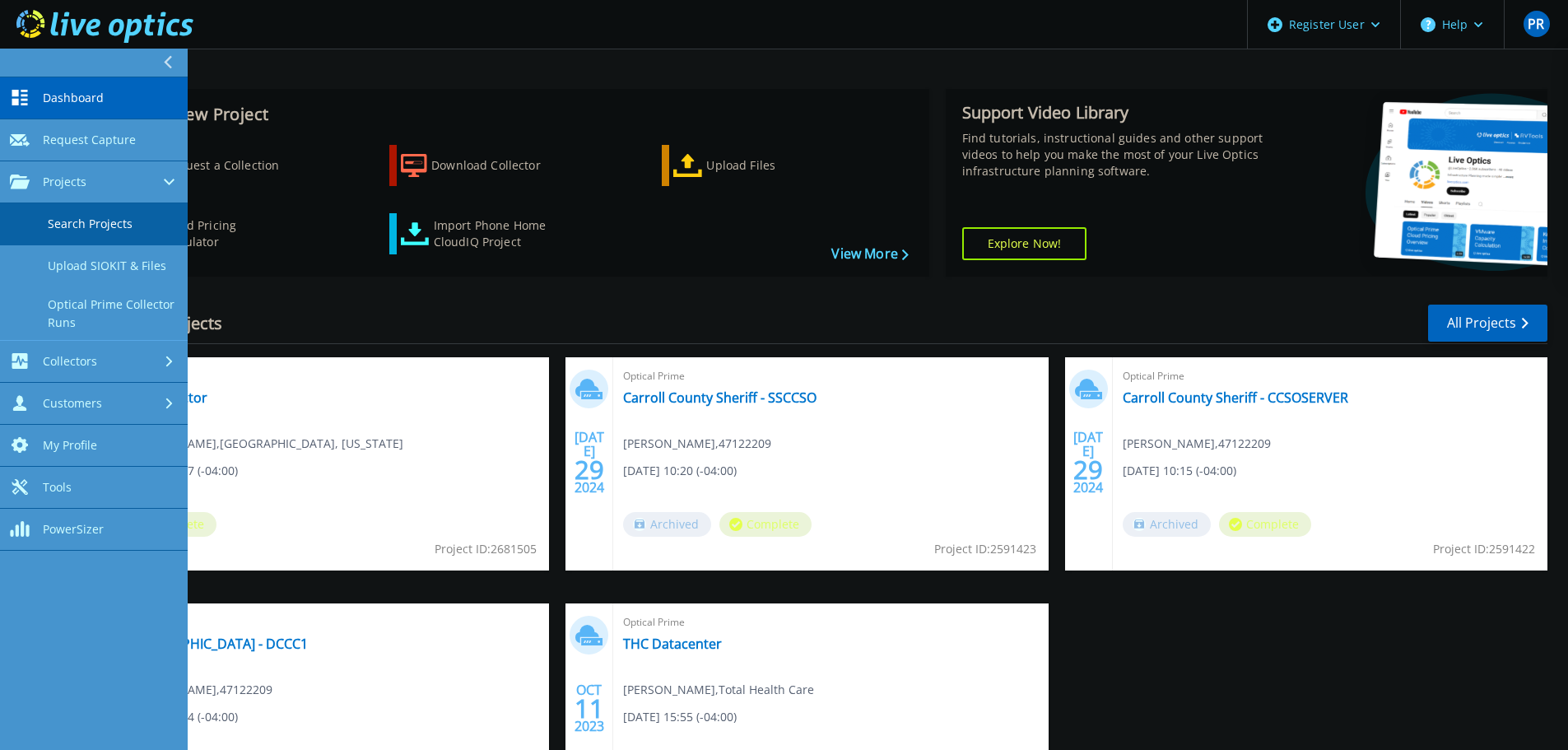
click at [131, 234] on link "Search Projects" at bounding box center [94, 224] width 187 height 42
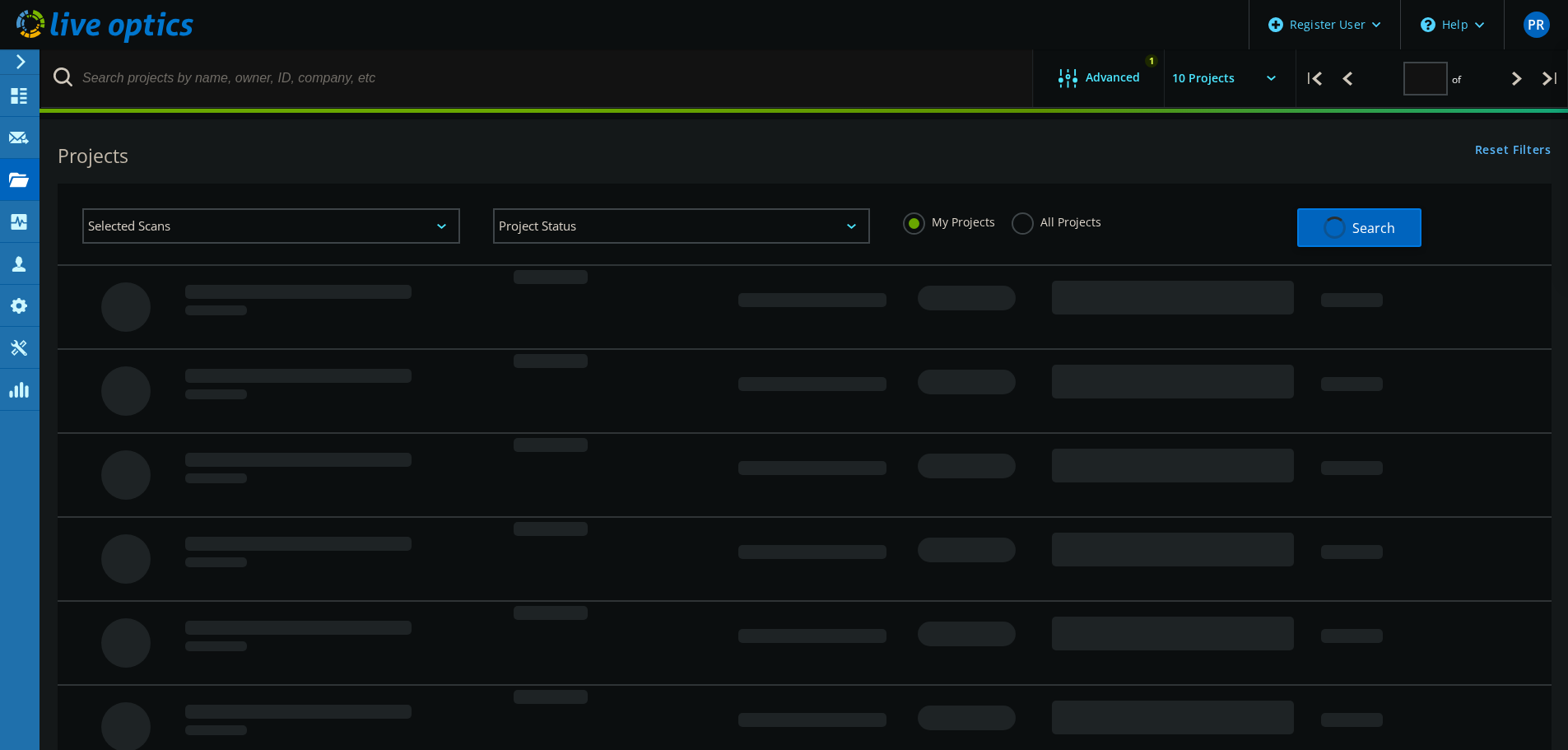
type input "1"
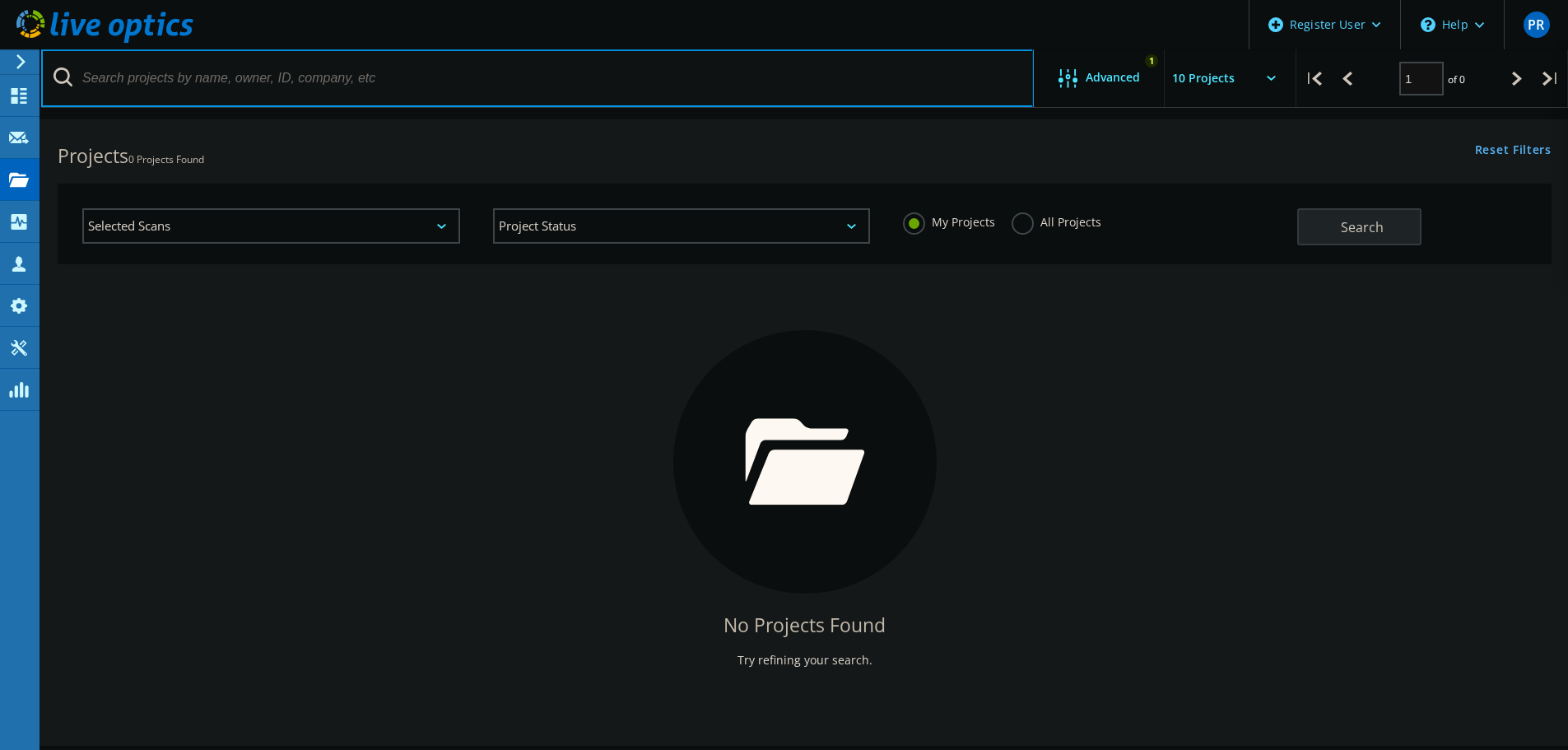
click at [377, 67] on input "text" at bounding box center [537, 78] width 992 height 58
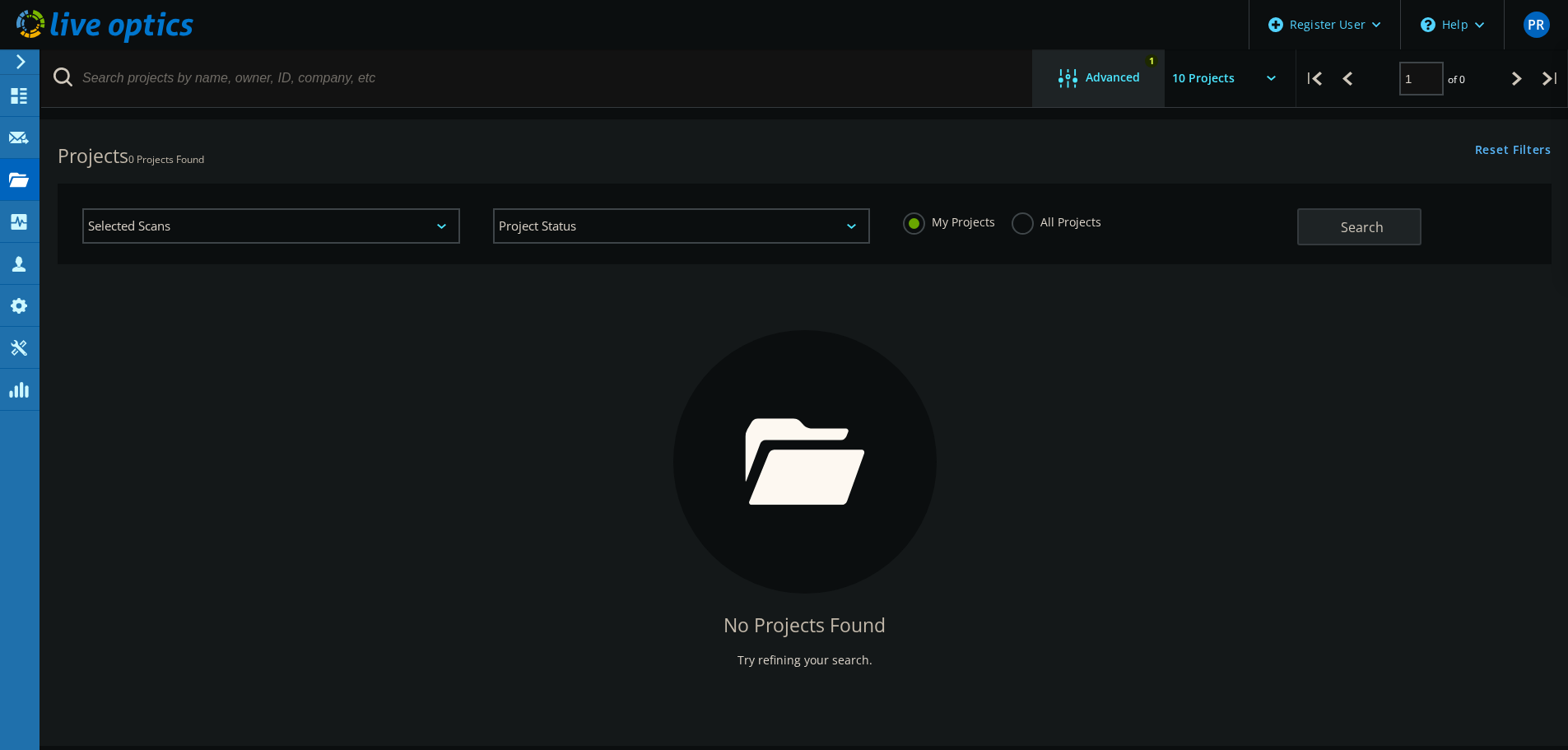
click at [1106, 83] on span "Advanced" at bounding box center [1112, 77] width 54 height 11
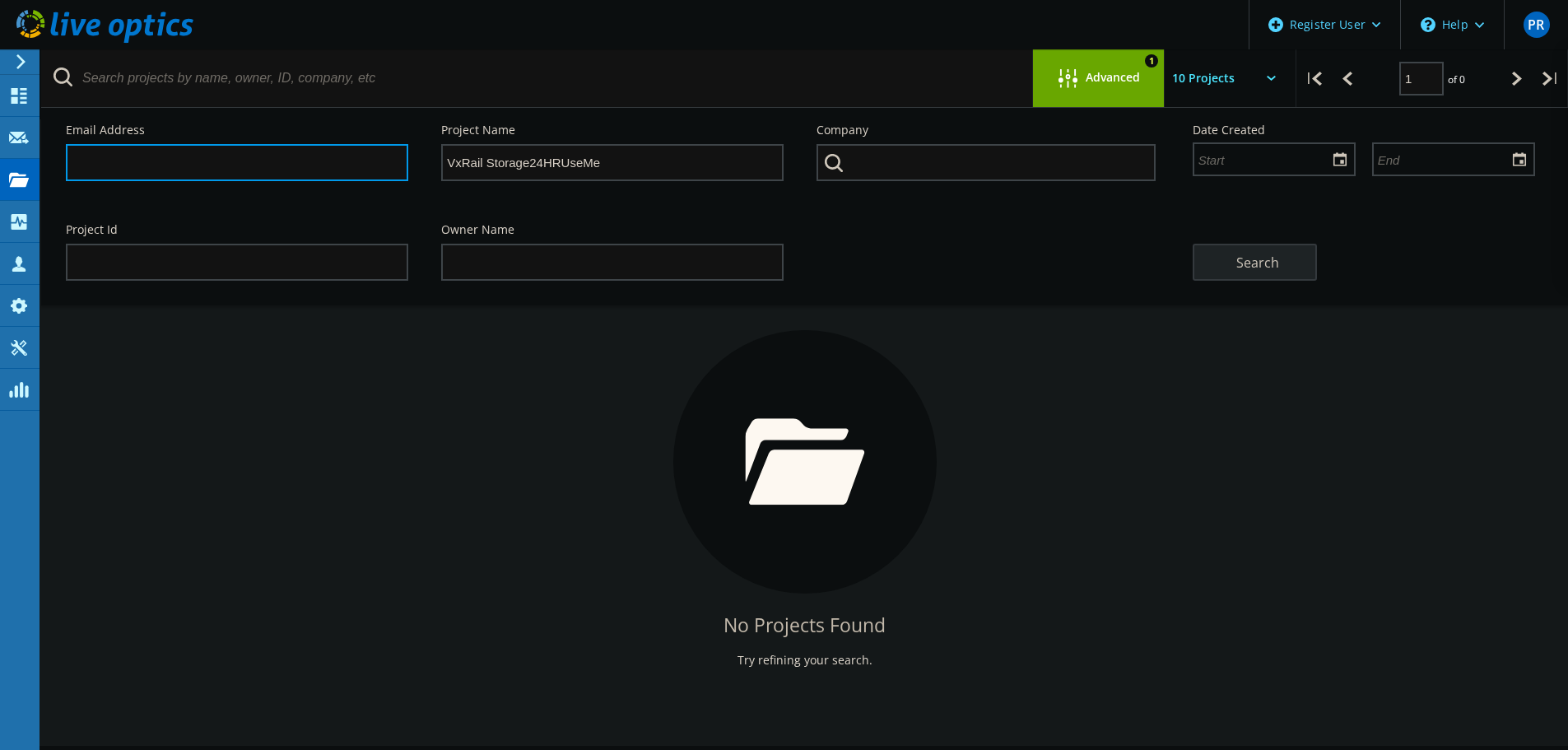
click at [287, 167] on input "text" at bounding box center [237, 162] width 343 height 37
click at [1254, 77] on input "text" at bounding box center [1247, 78] width 165 height 58
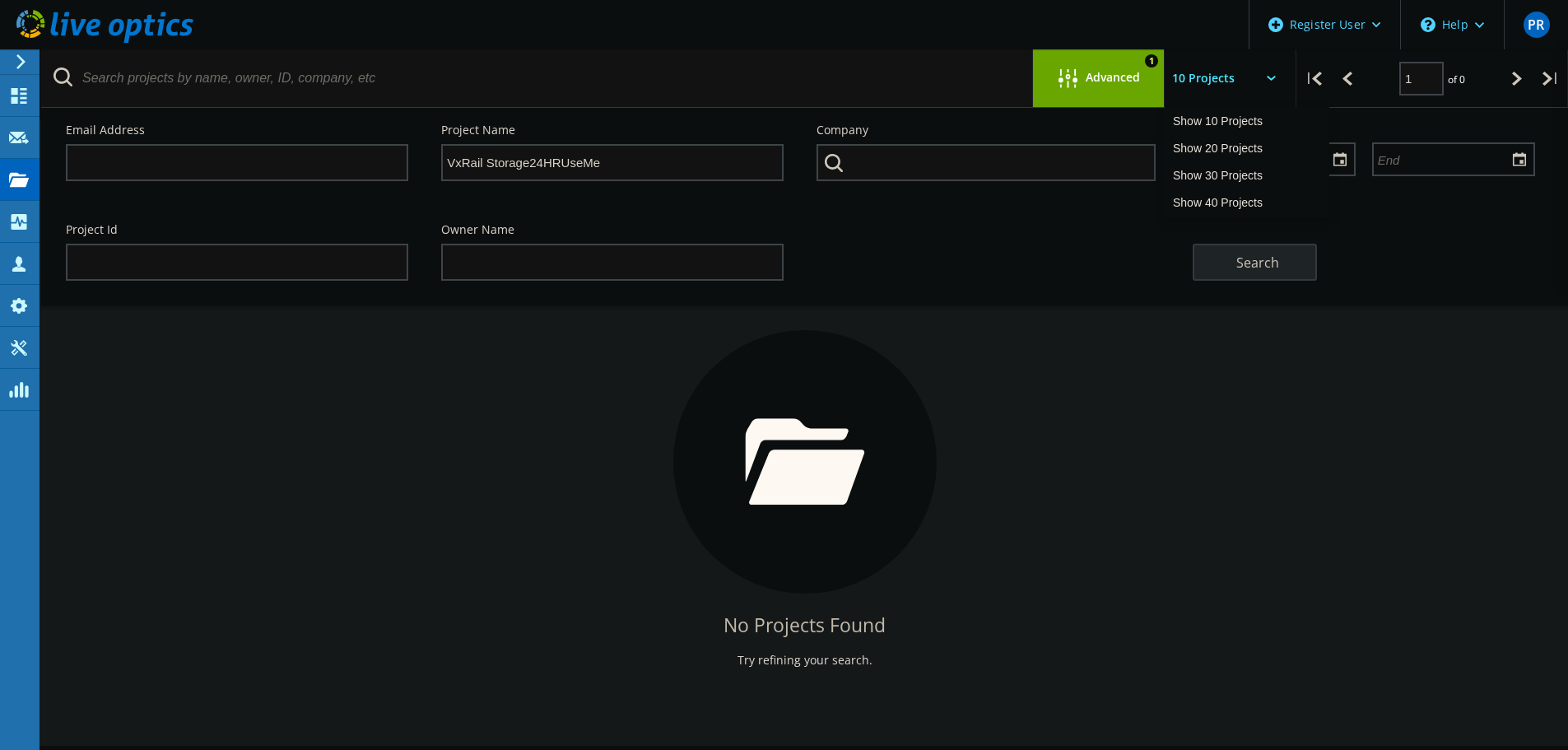
click at [1250, 77] on input "text" at bounding box center [1247, 78] width 165 height 58
click at [21, 178] on use at bounding box center [18, 179] width 20 height 14
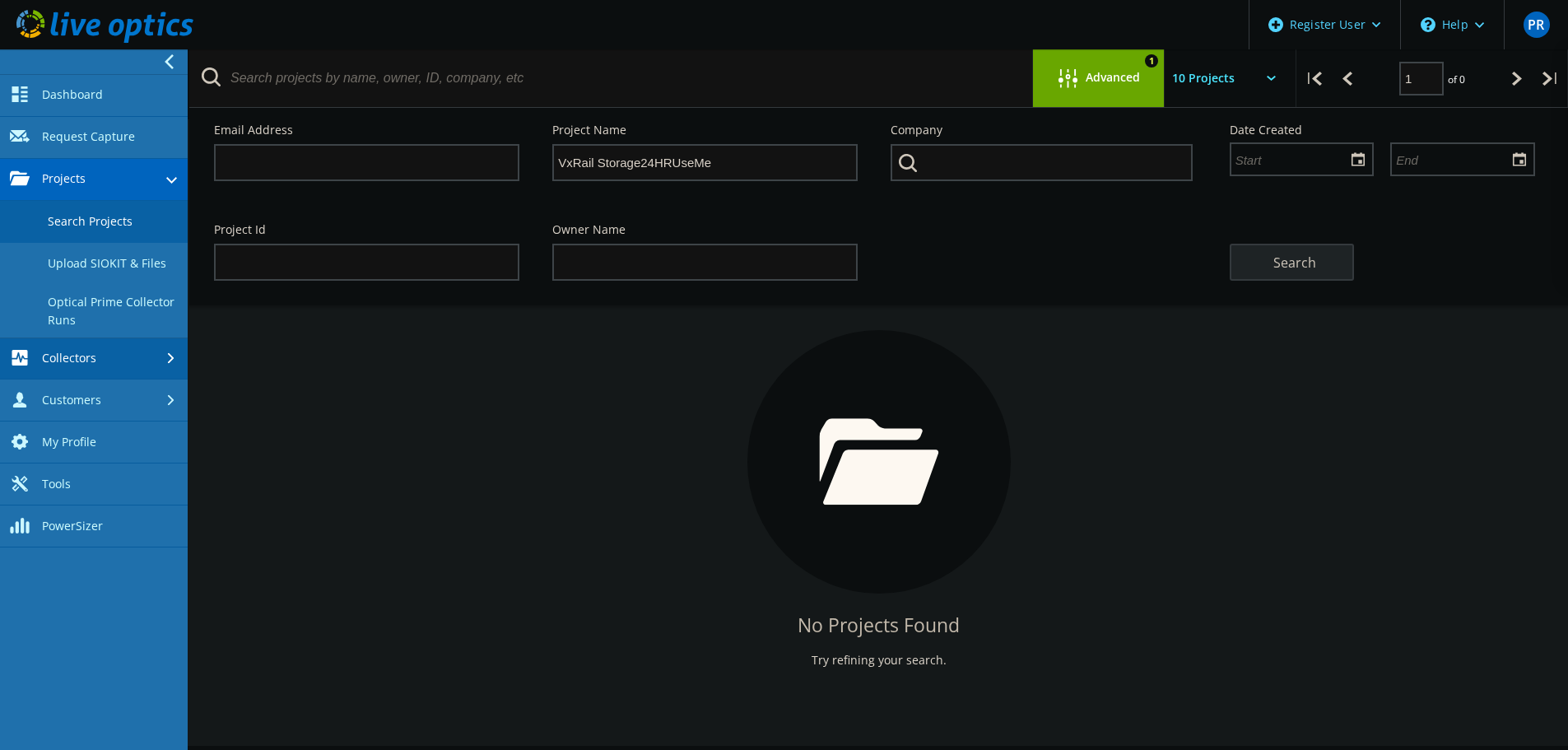
click at [95, 369] on link "Collectors" at bounding box center [94, 359] width 187 height 42
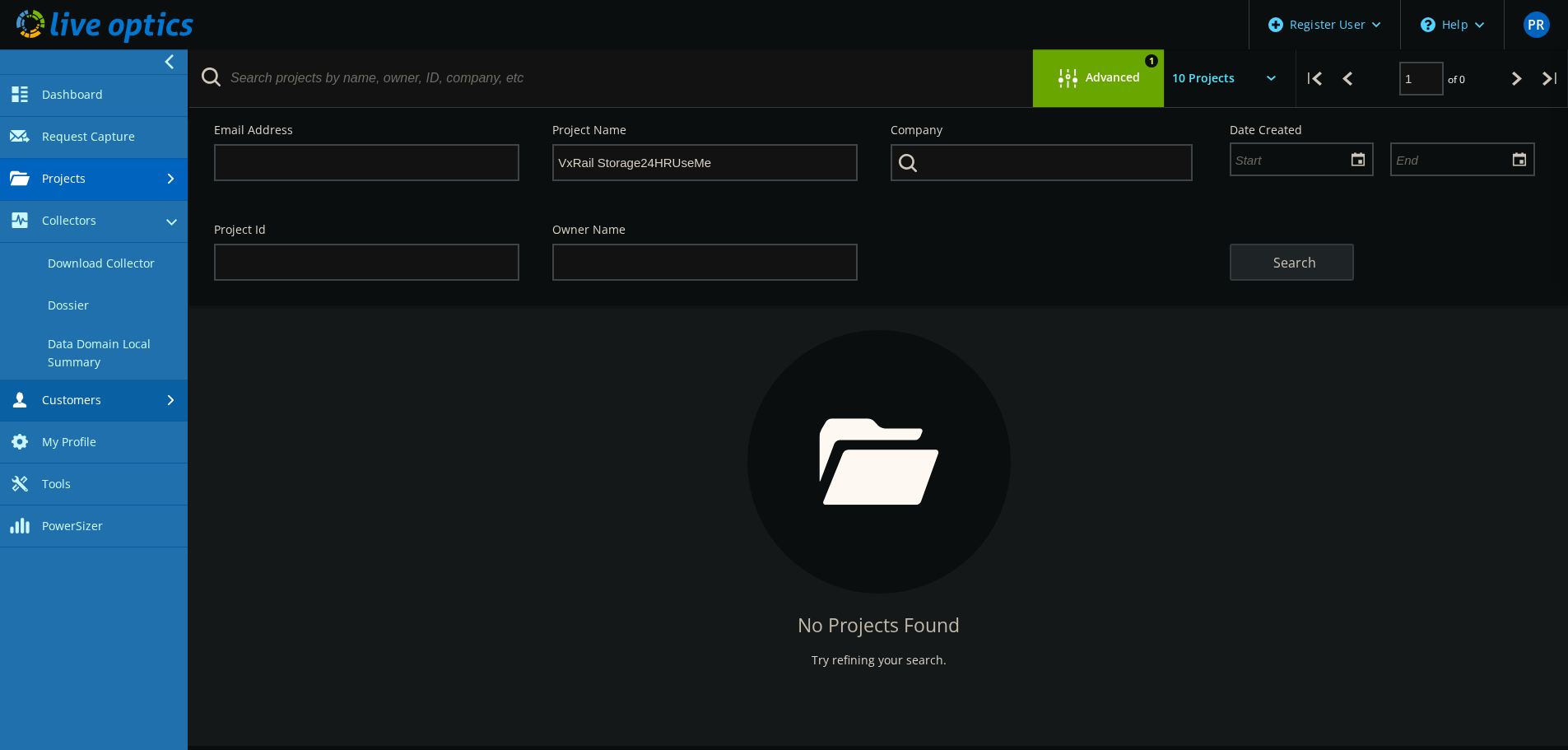
click at [157, 399] on link "Customers" at bounding box center [94, 401] width 187 height 42
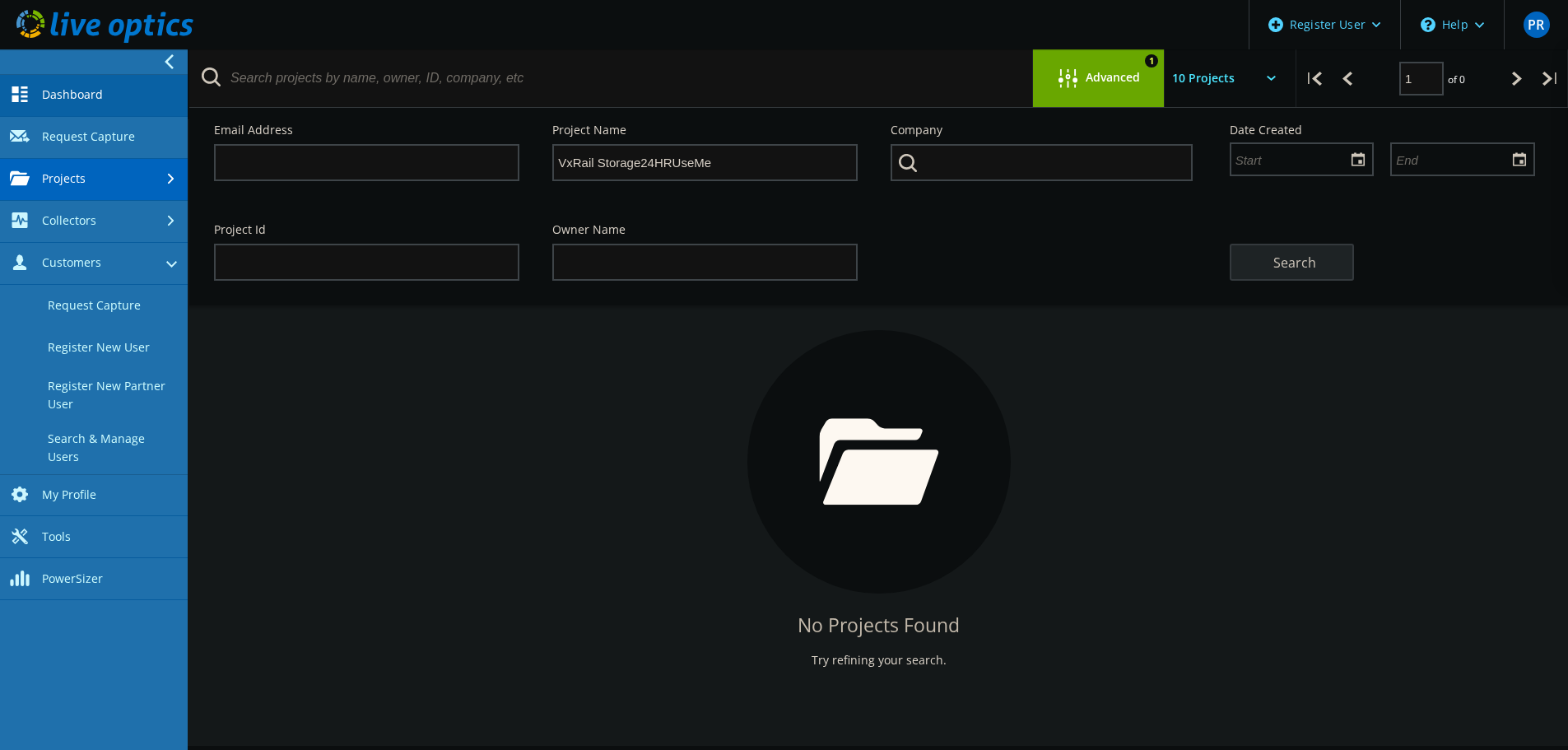
click at [136, 109] on link "Dashboard" at bounding box center [94, 96] width 187 height 42
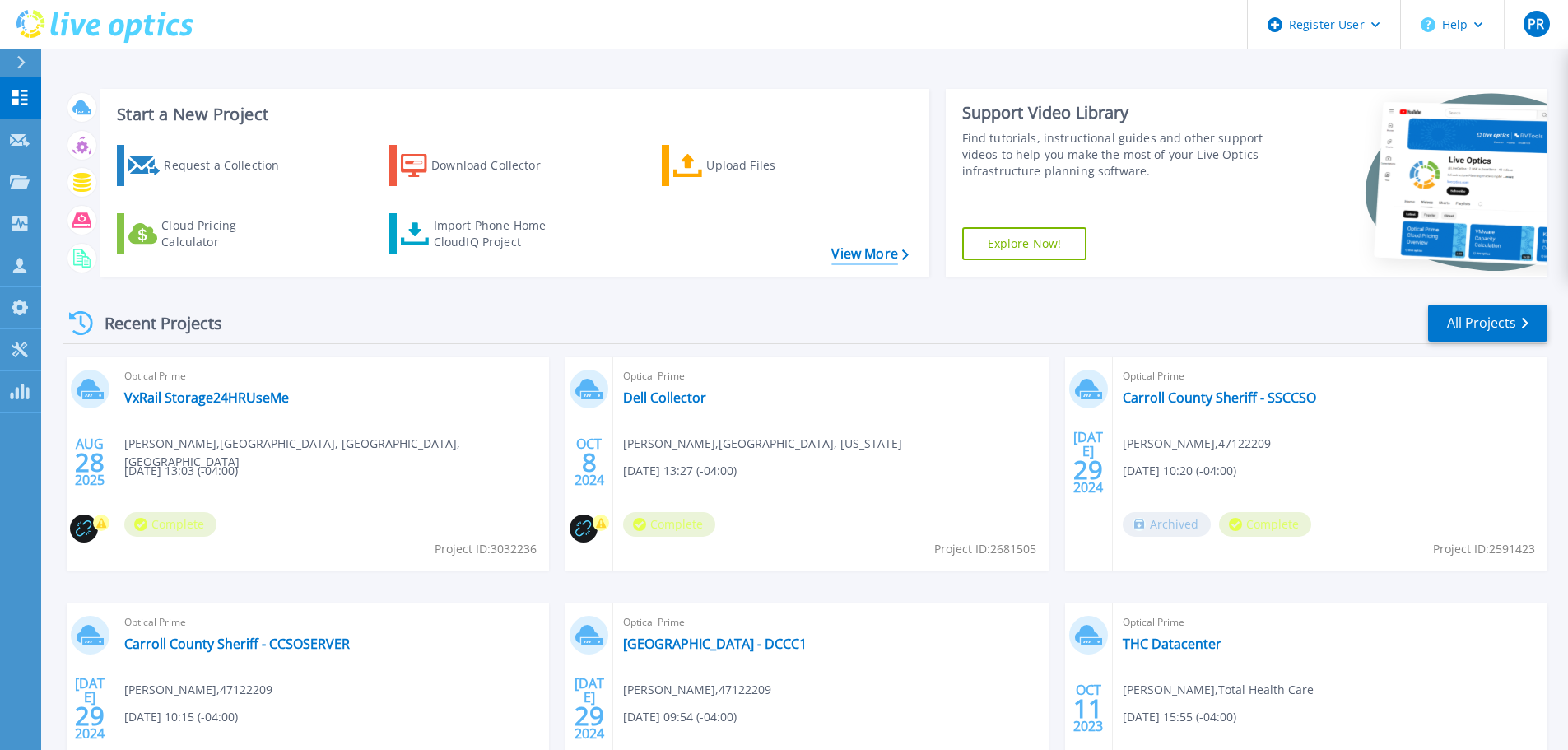
click at [842, 248] on link "View More" at bounding box center [869, 254] width 76 height 16
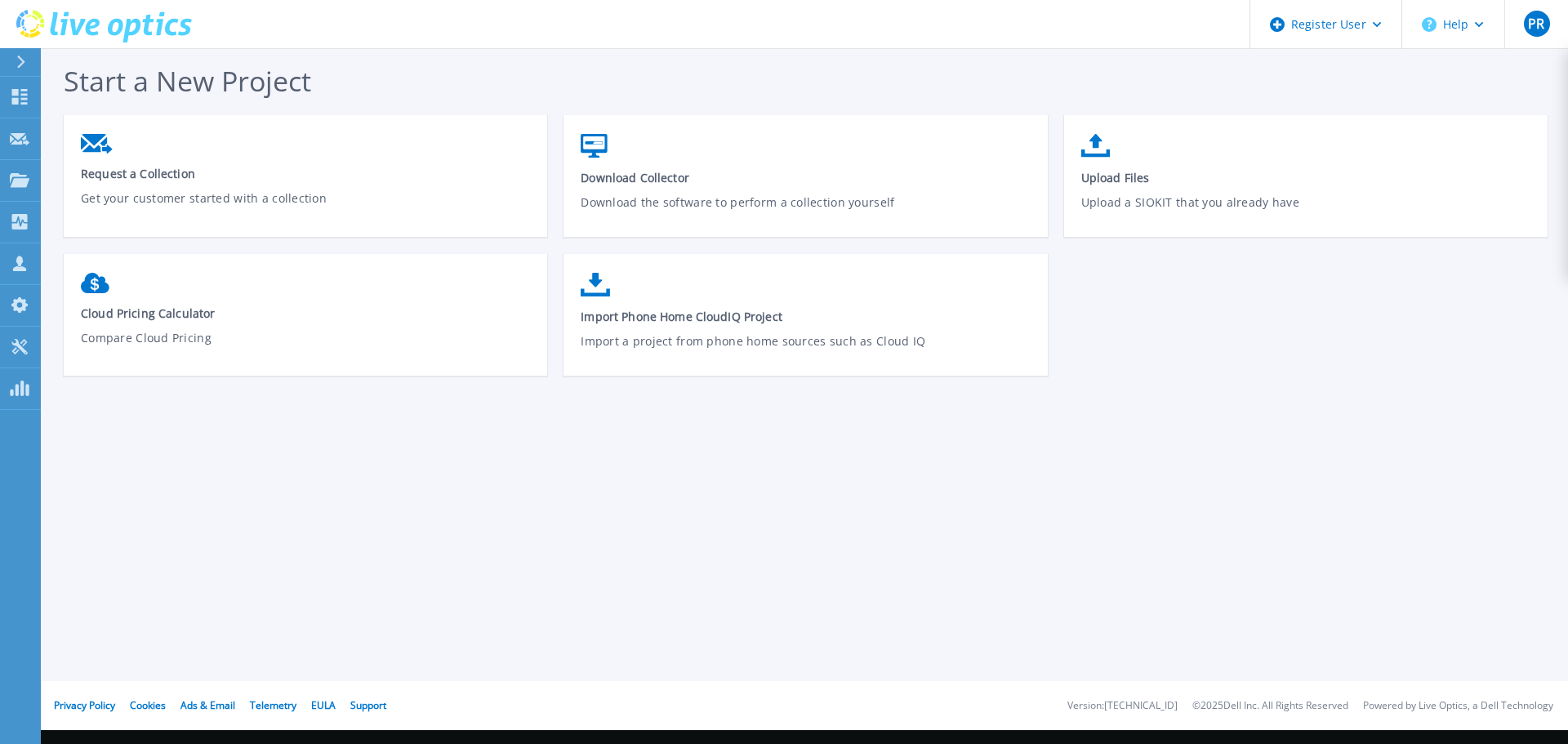
click at [10, 49] on button at bounding box center [20, 62] width 41 height 29
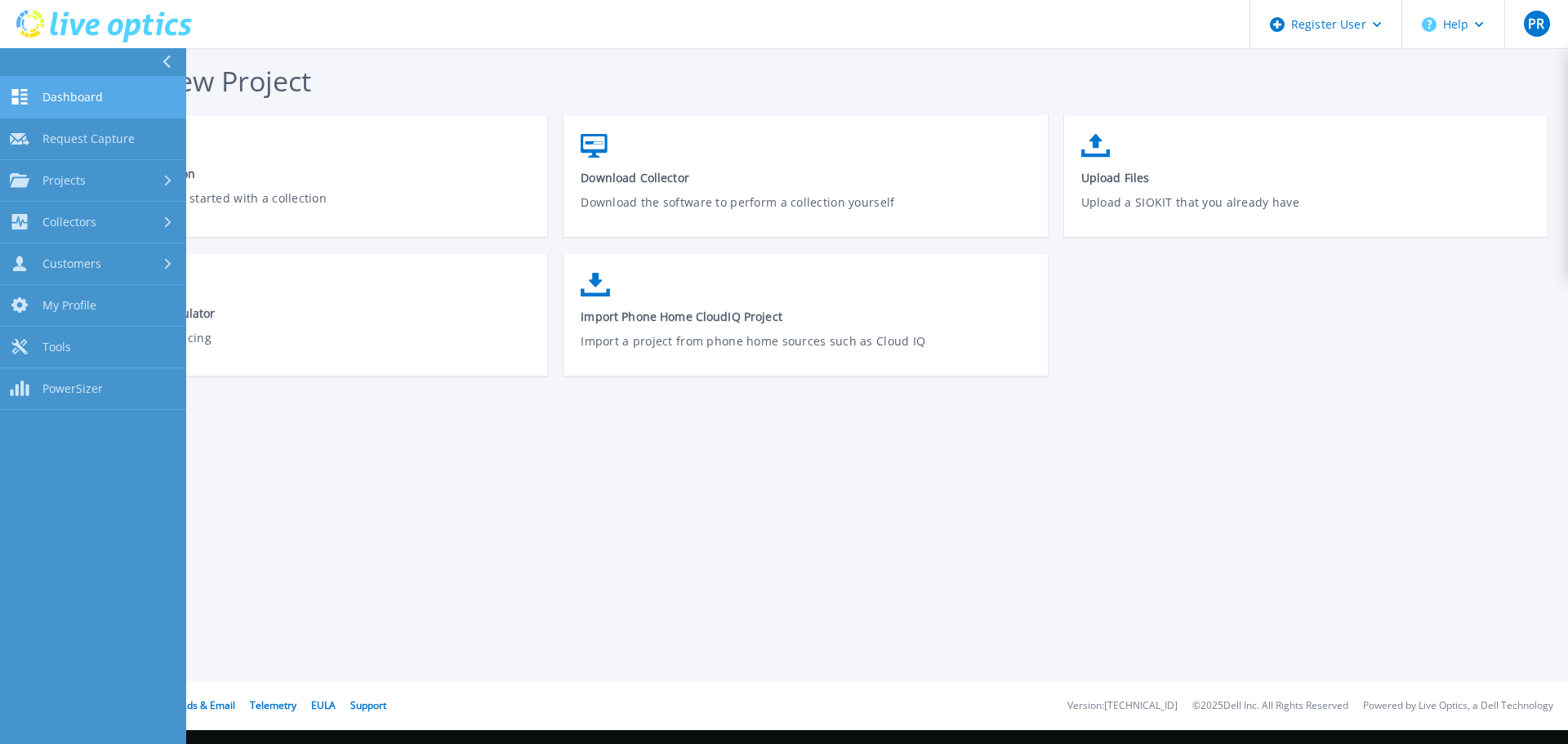
click at [72, 93] on span "Dashboard" at bounding box center [73, 96] width 61 height 15
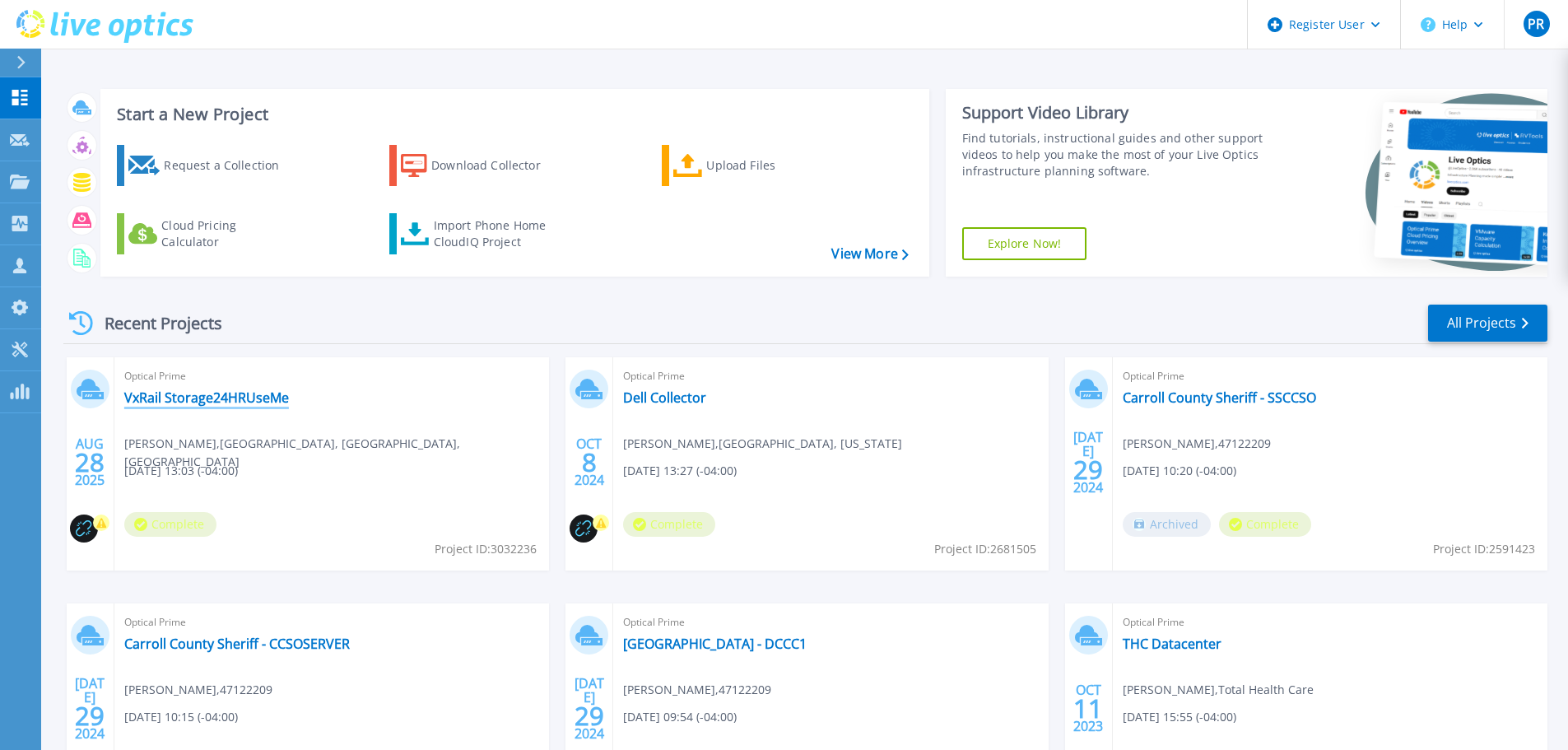
click at [242, 397] on link "VxRail Storage24HRUseMe" at bounding box center [207, 397] width 165 height 17
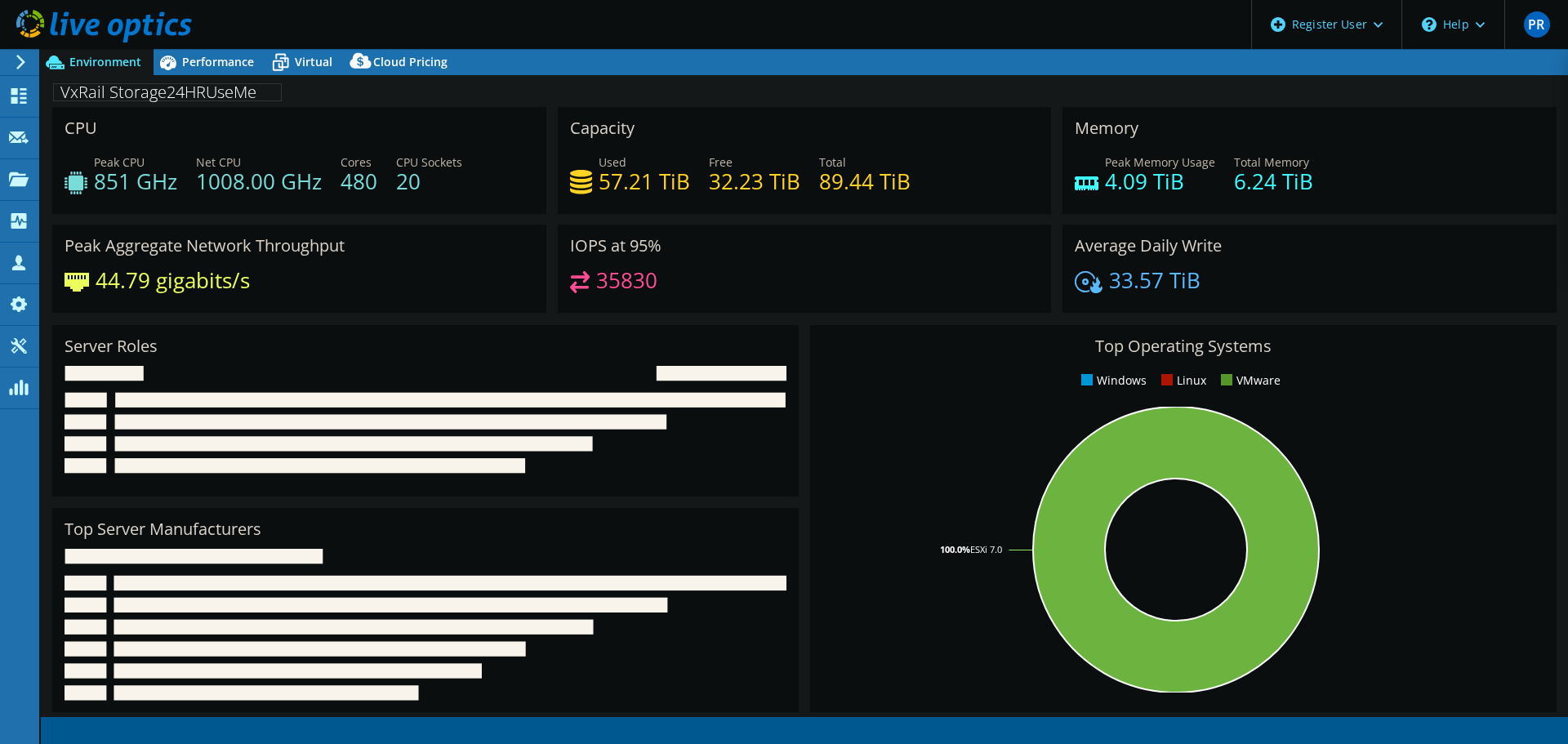
select select "USD"
